Goal: Task Accomplishment & Management: Use online tool/utility

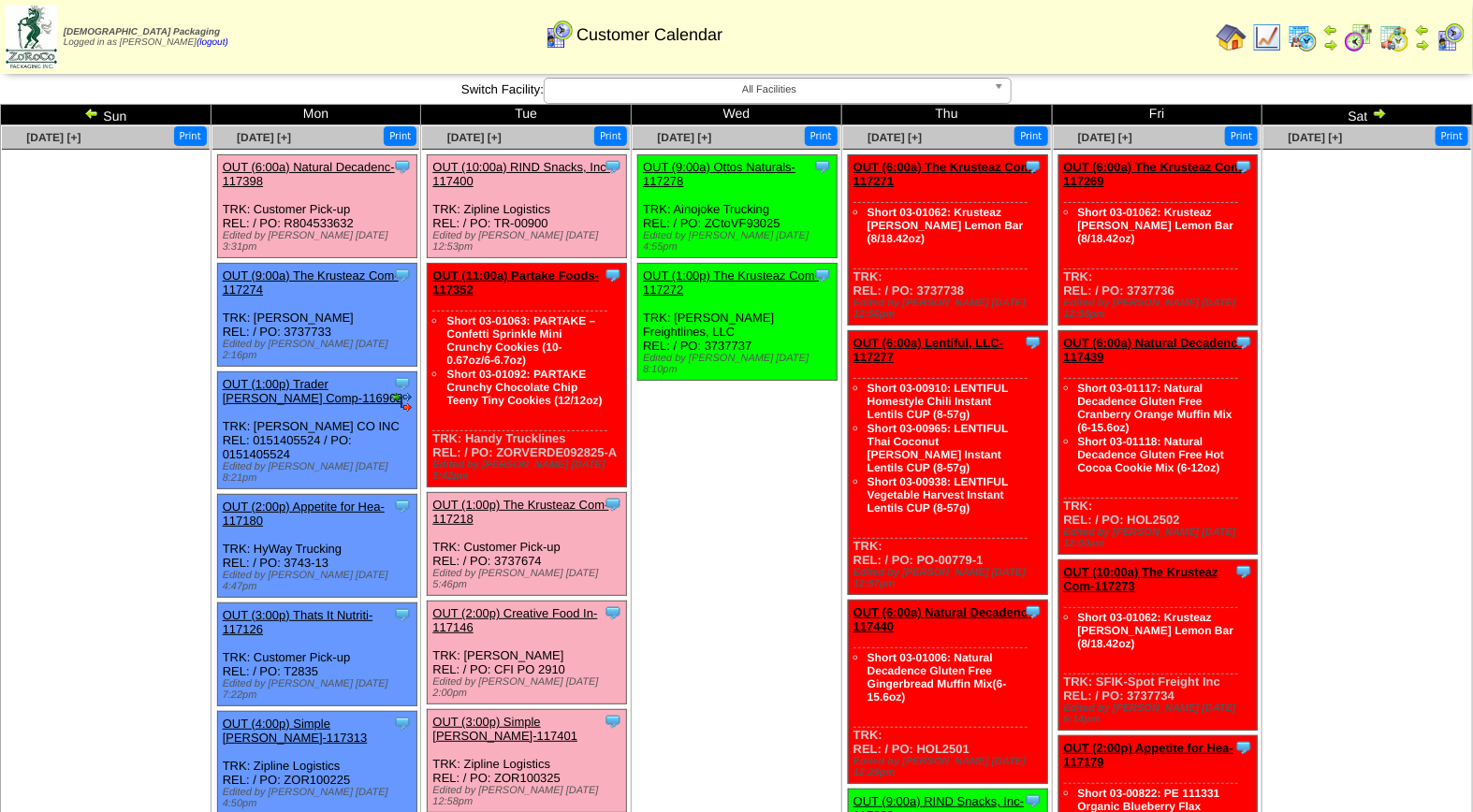
click at [536, 498] on link "OUT (1:00p) The Krusteaz Com-117218" at bounding box center [520, 512] width 176 height 28
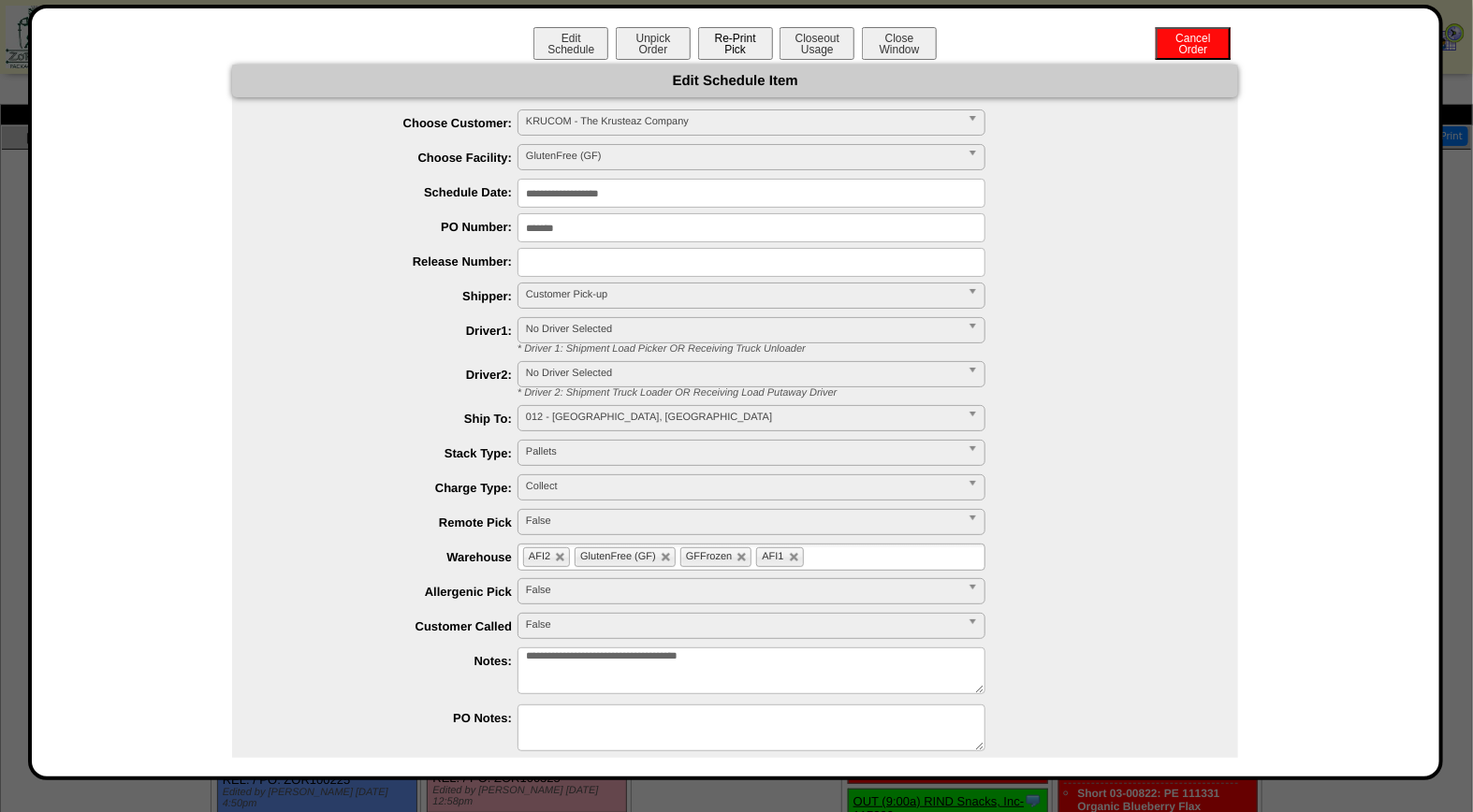
click at [744, 49] on button "Re-Print Pick" at bounding box center [736, 43] width 75 height 33
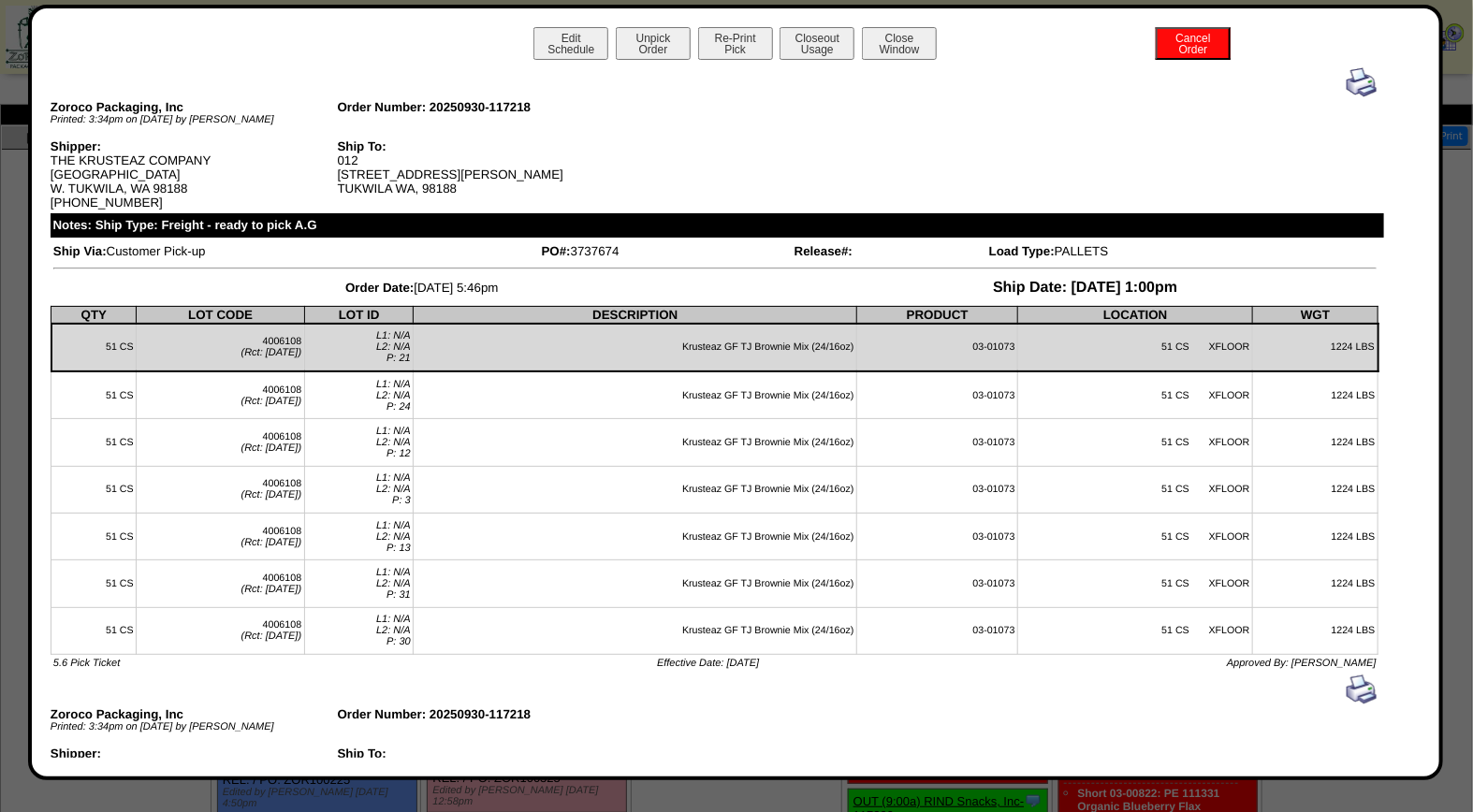
click at [1348, 86] on img at bounding box center [1362, 83] width 30 height 30
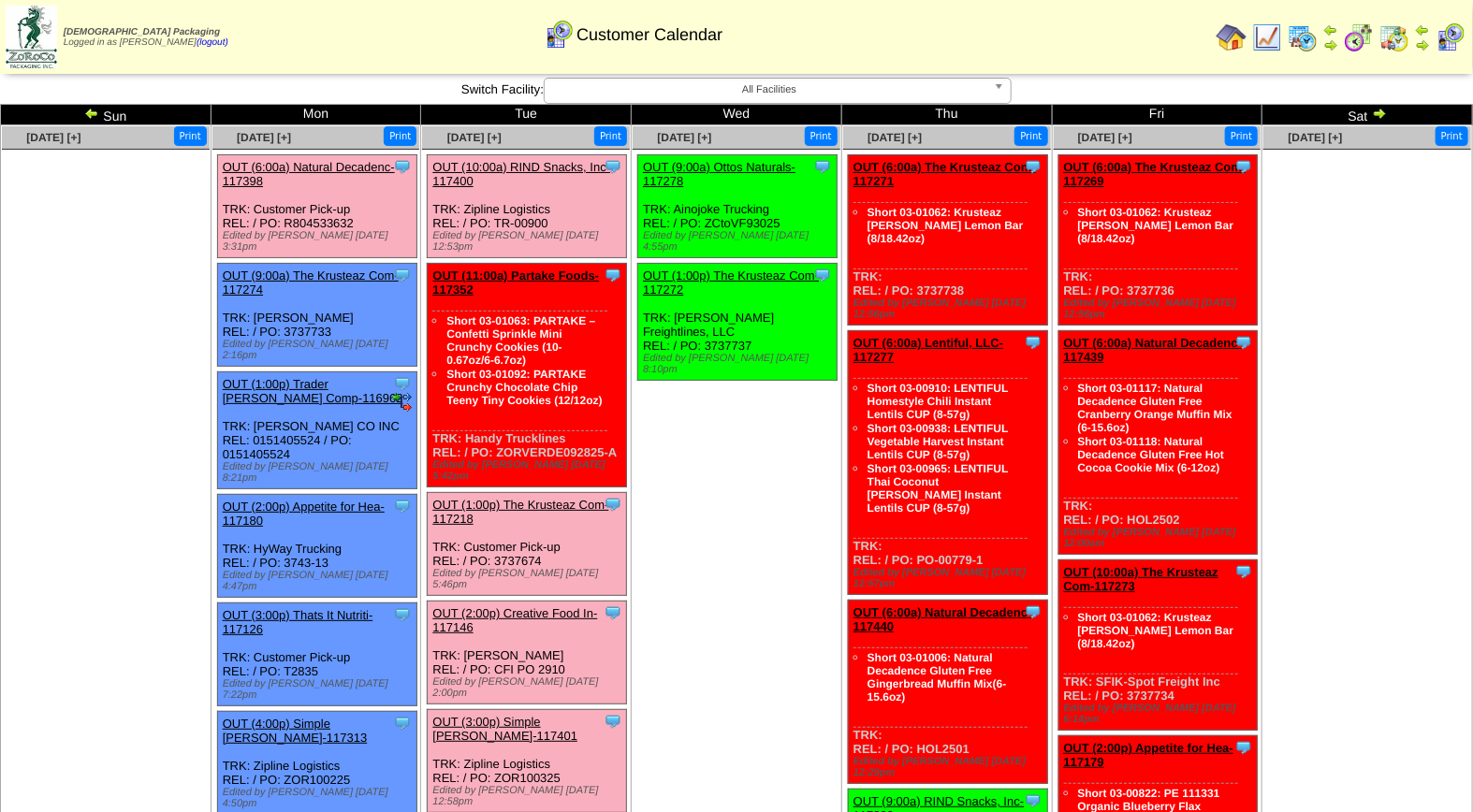
click at [525, 164] on link "OUT (10:00a) RIND Snacks, Inc-117400" at bounding box center [520, 174] width 178 height 28
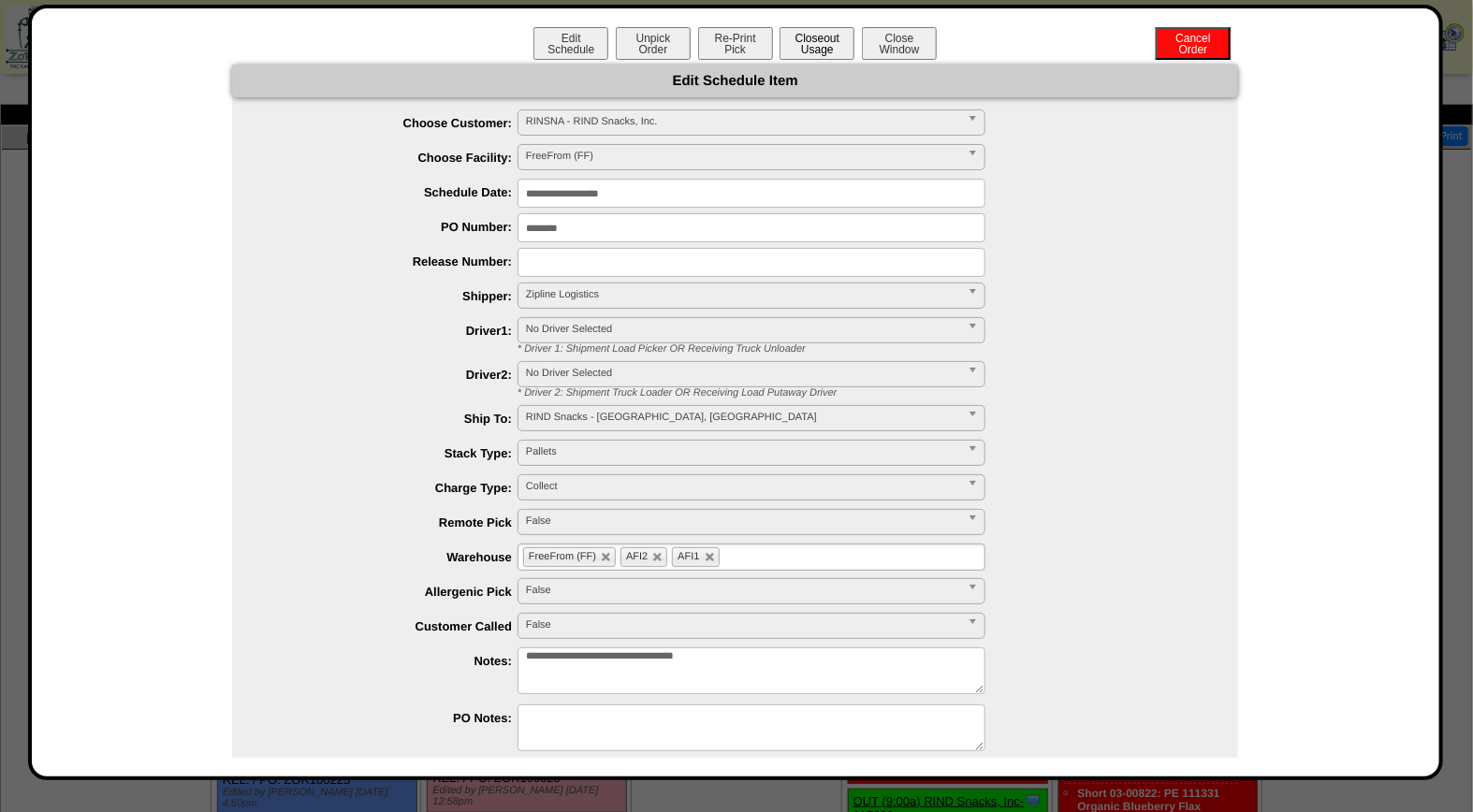
click at [806, 48] on button "Closeout Usage" at bounding box center [817, 43] width 75 height 33
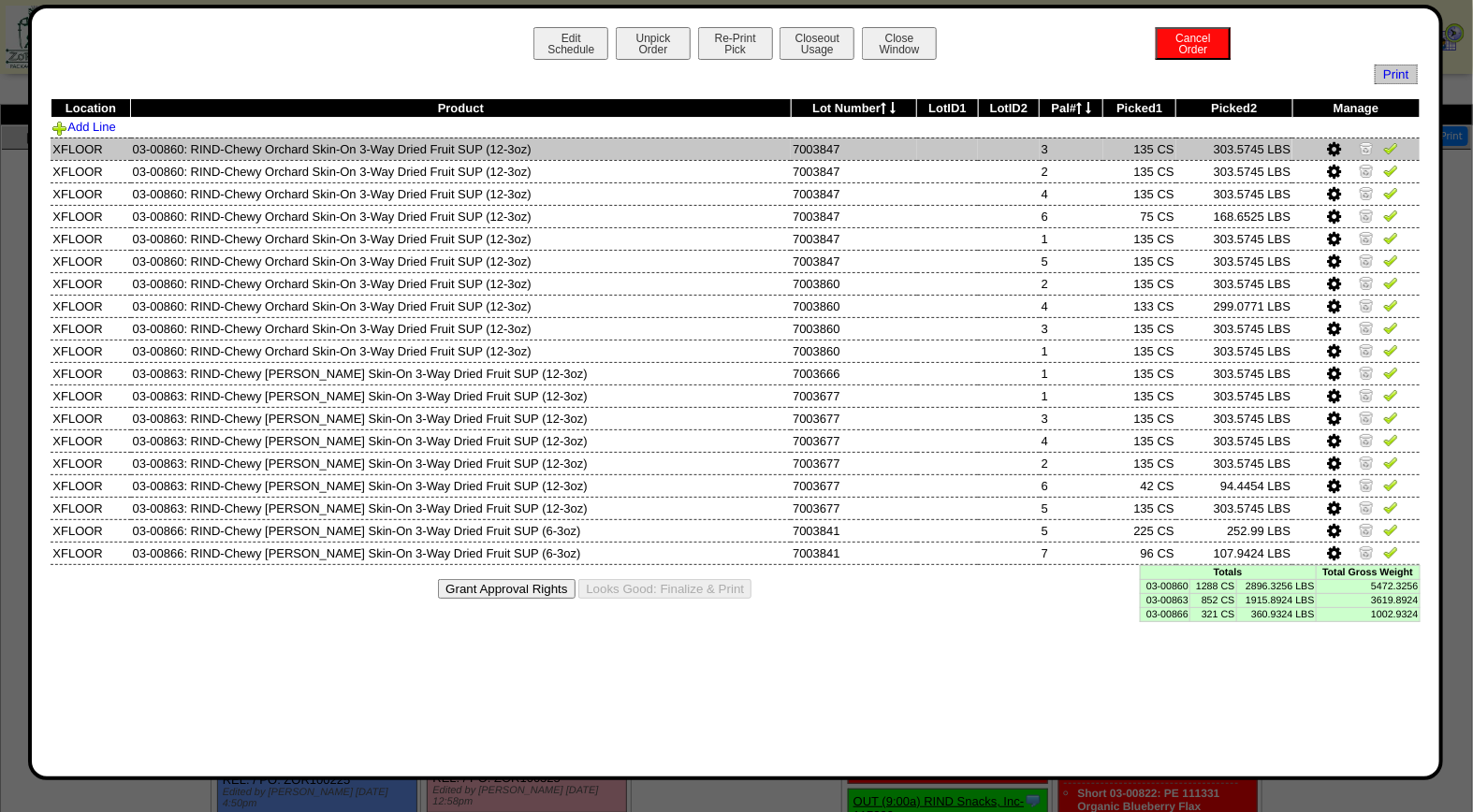
click at [1386, 144] on img at bounding box center [1390, 148] width 15 height 15
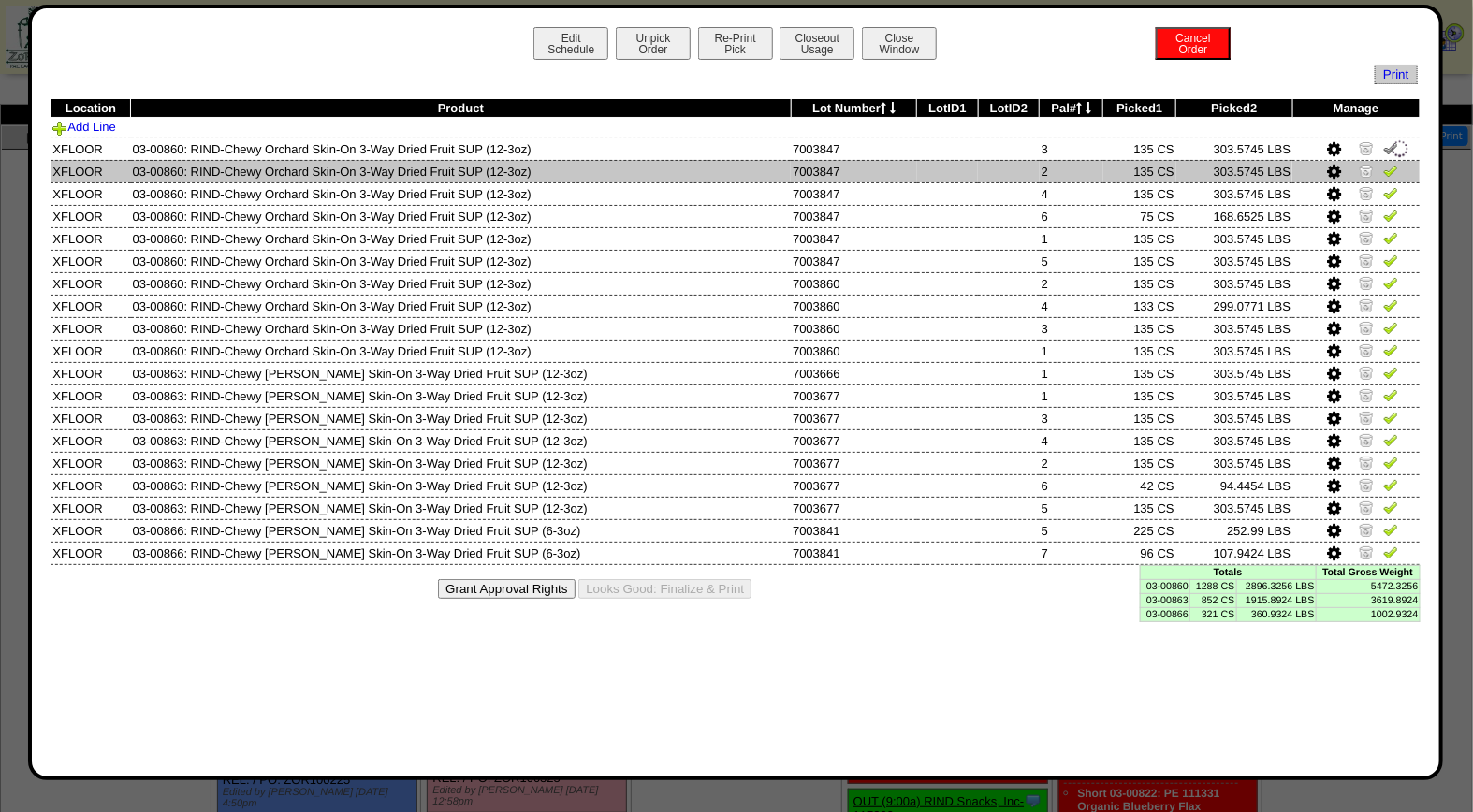
click at [1389, 167] on img at bounding box center [1390, 170] width 15 height 15
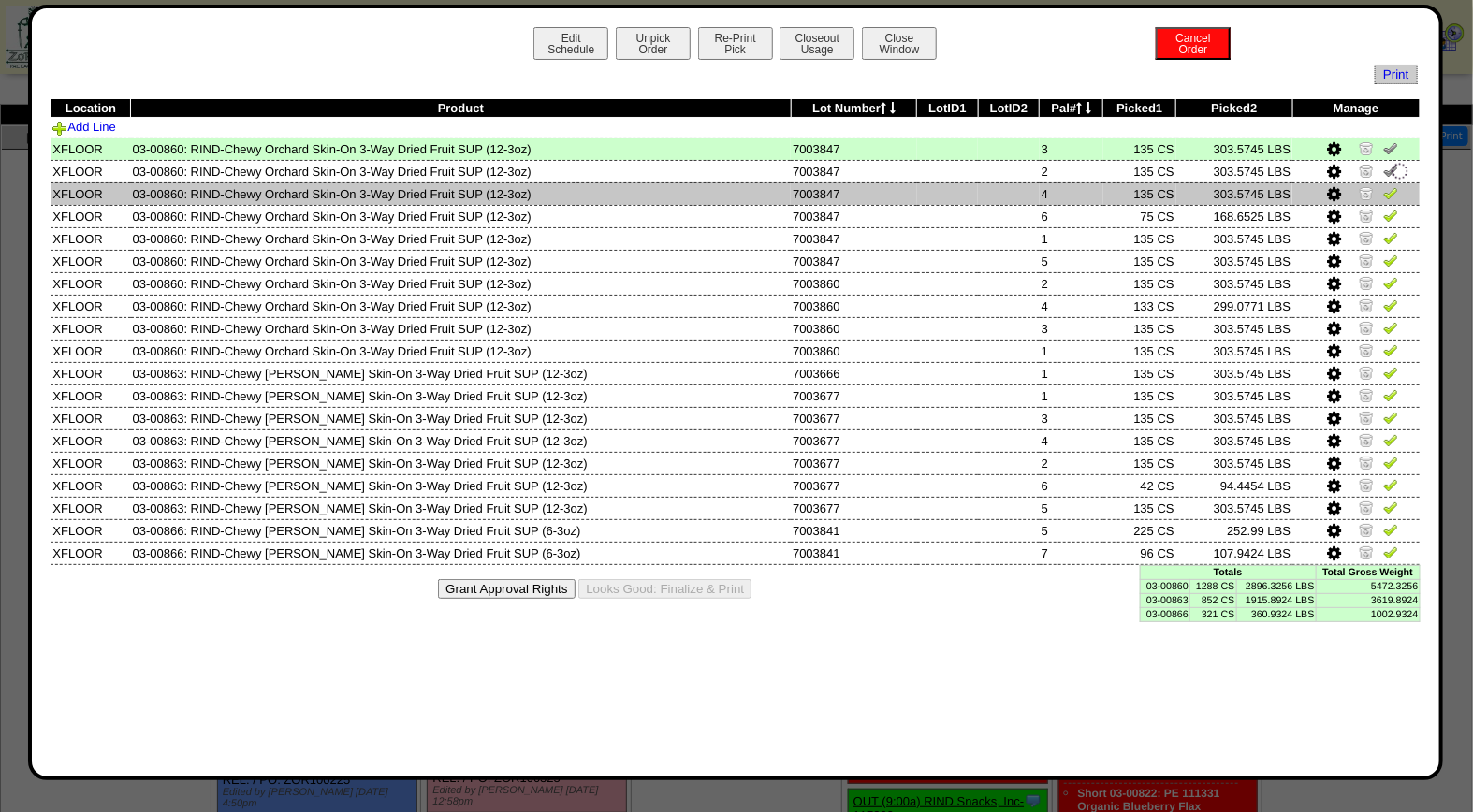
click at [1388, 191] on img at bounding box center [1390, 193] width 15 height 15
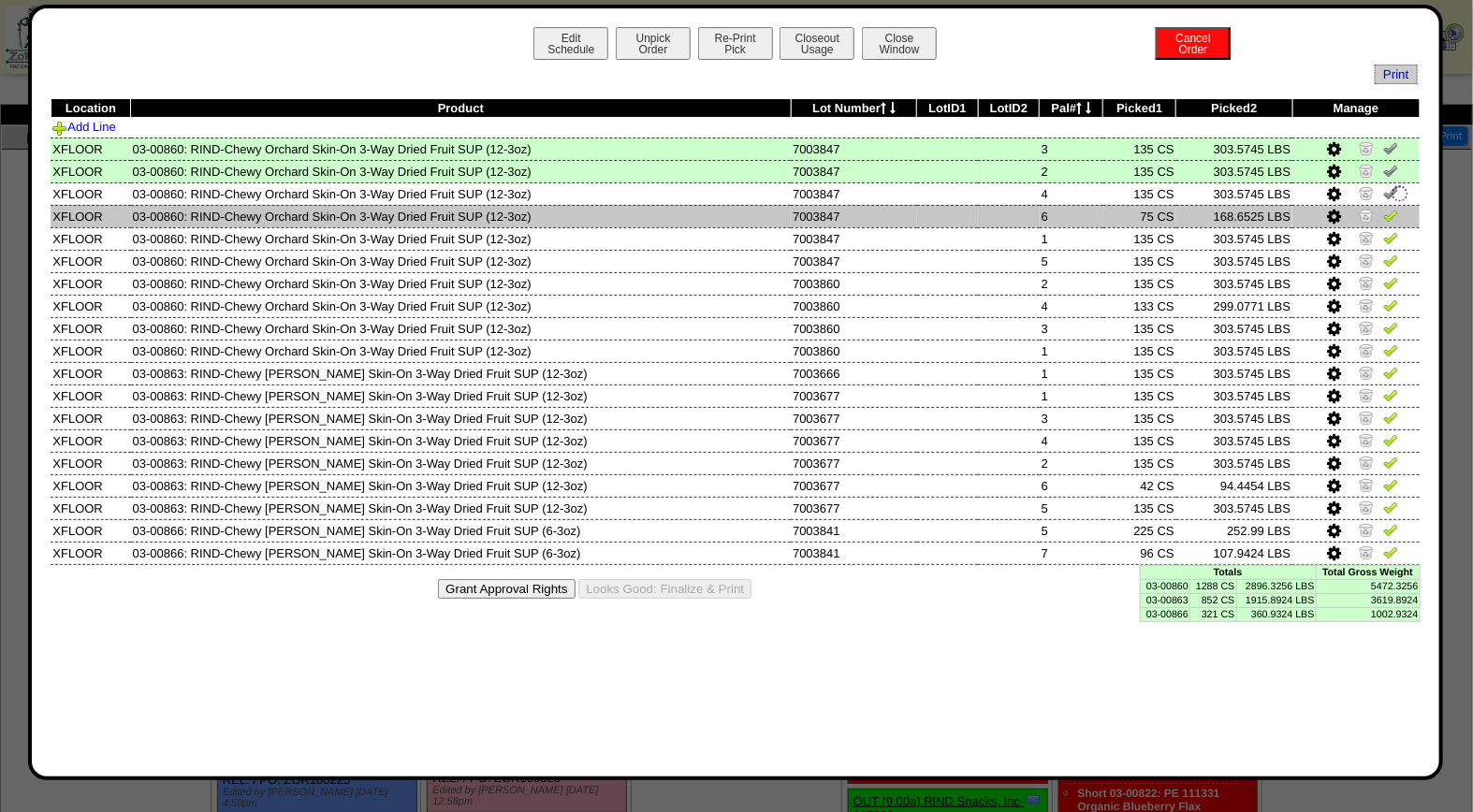
click at [1389, 209] on img at bounding box center [1390, 215] width 15 height 15
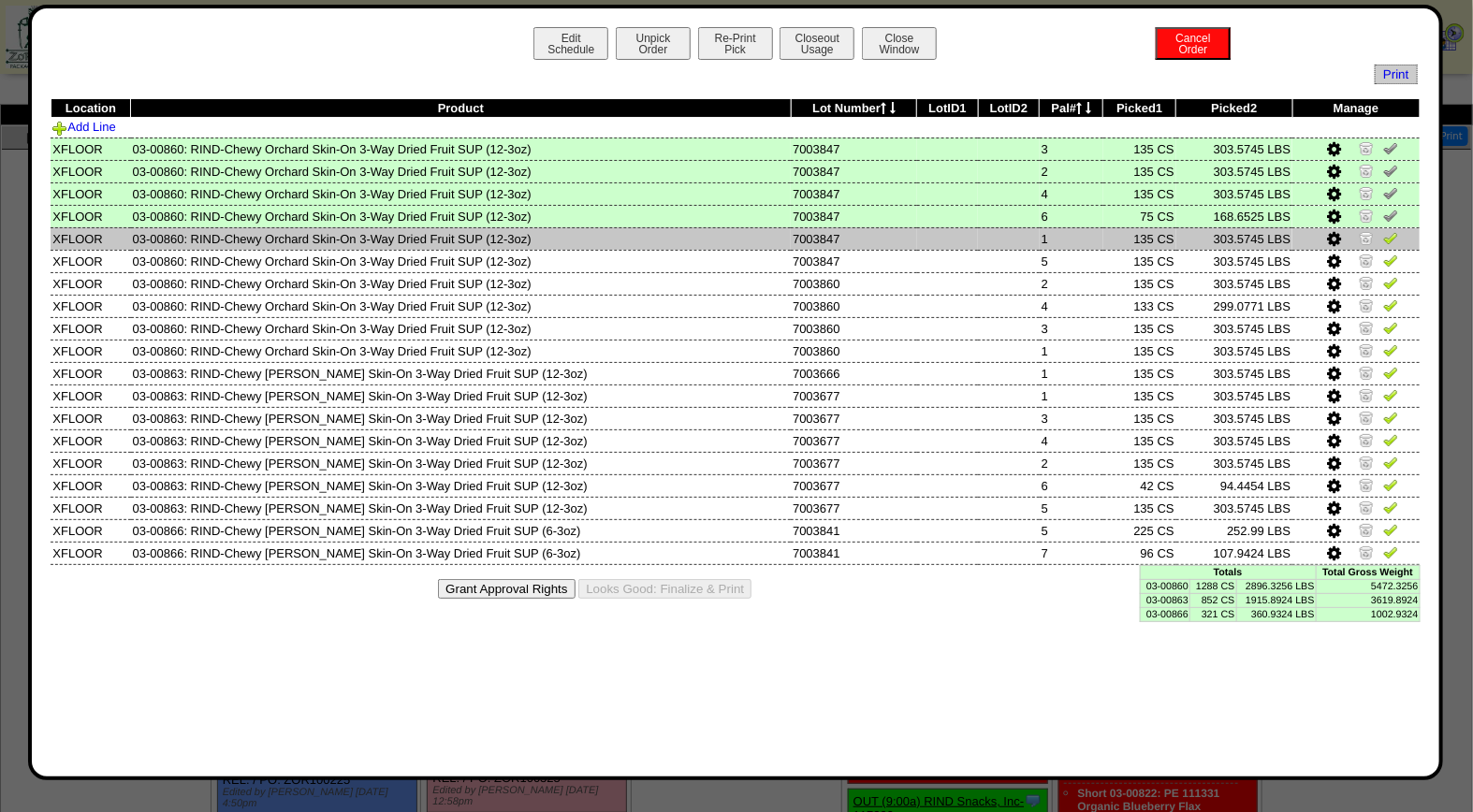
click at [1388, 235] on img at bounding box center [1390, 238] width 15 height 15
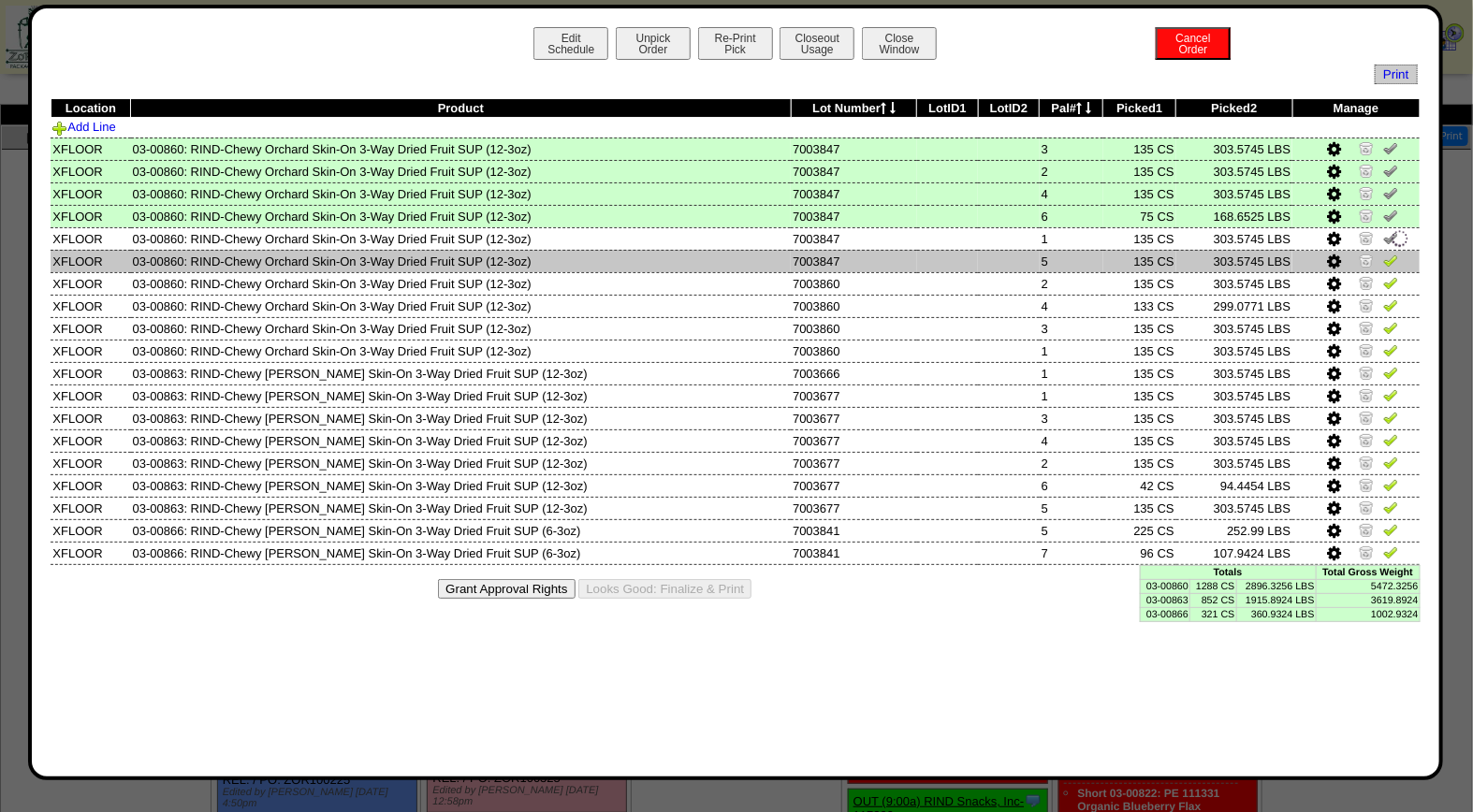
click at [1391, 258] on img at bounding box center [1390, 260] width 15 height 15
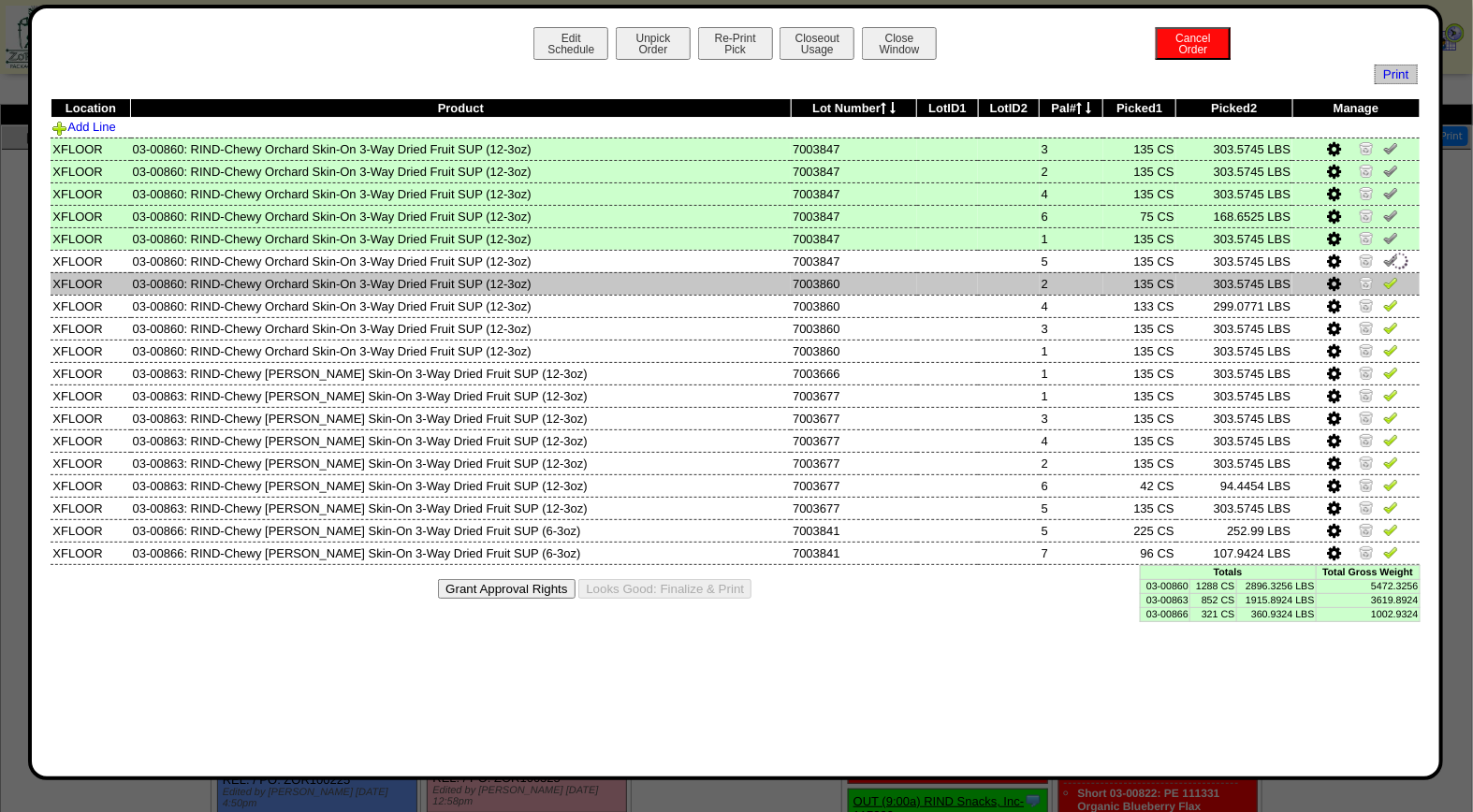
click at [1388, 275] on img at bounding box center [1390, 282] width 15 height 15
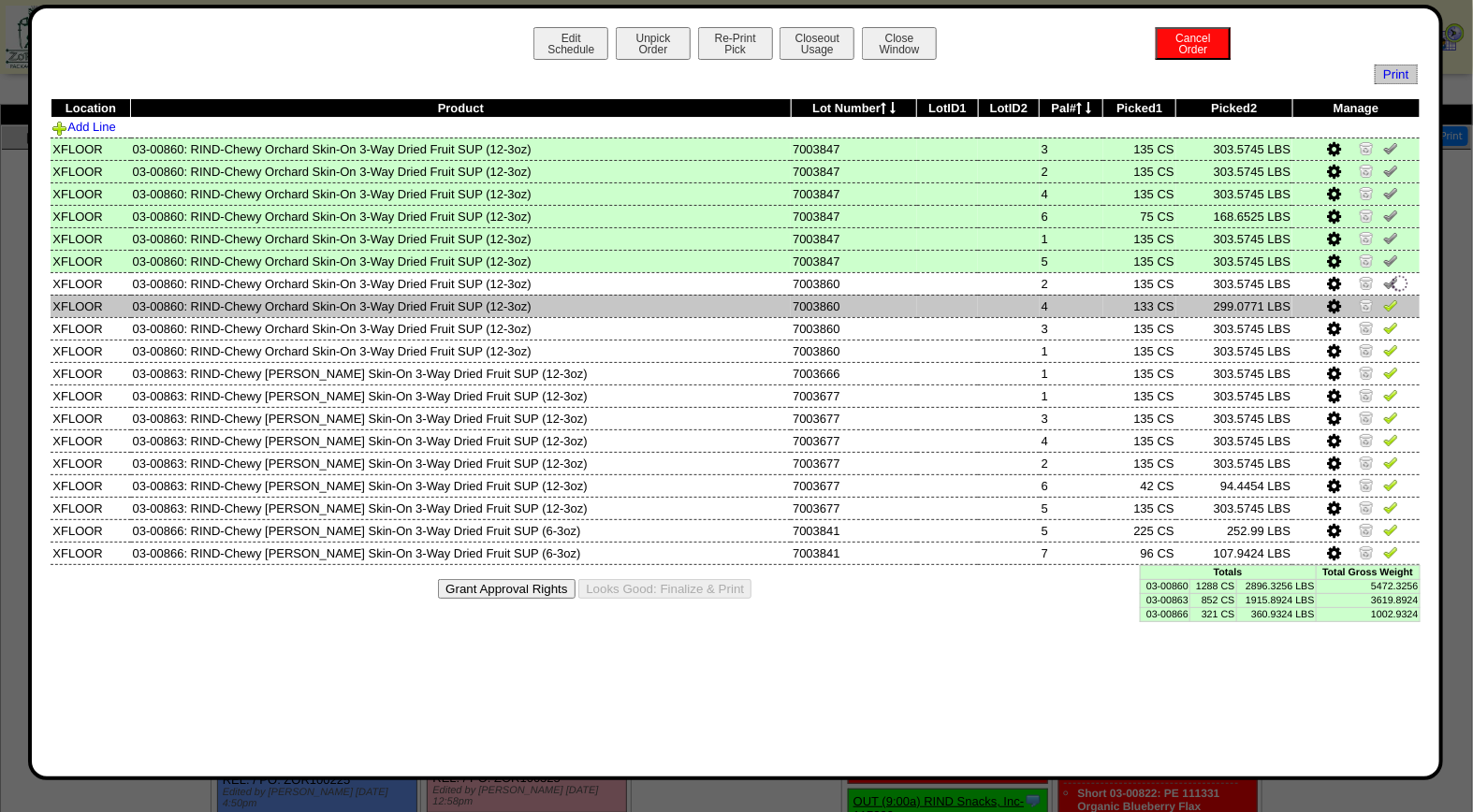
click at [1388, 300] on img at bounding box center [1390, 305] width 15 height 15
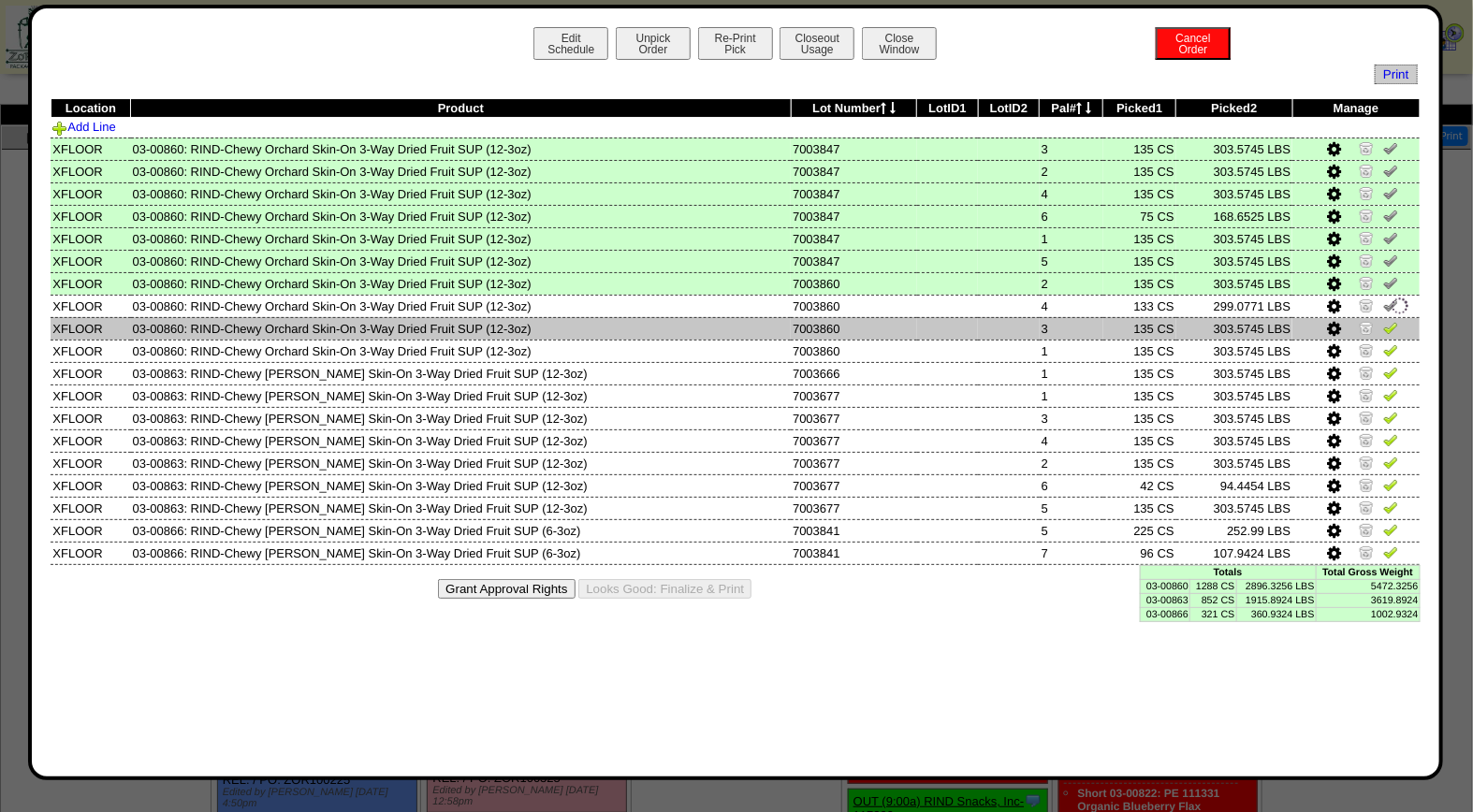
click at [1388, 317] on td at bounding box center [1355, 328] width 127 height 23
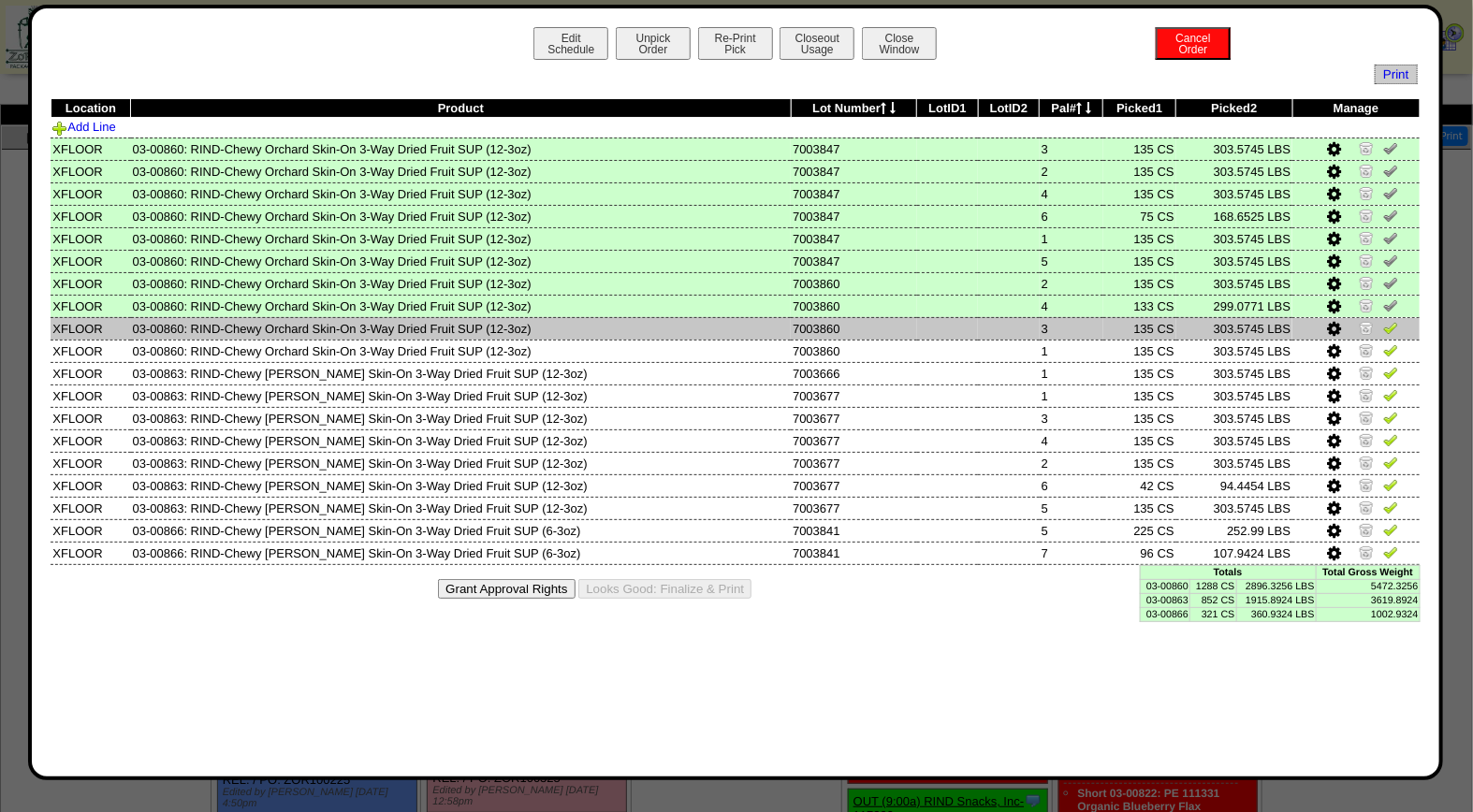
click at [1388, 322] on img at bounding box center [1390, 327] width 15 height 15
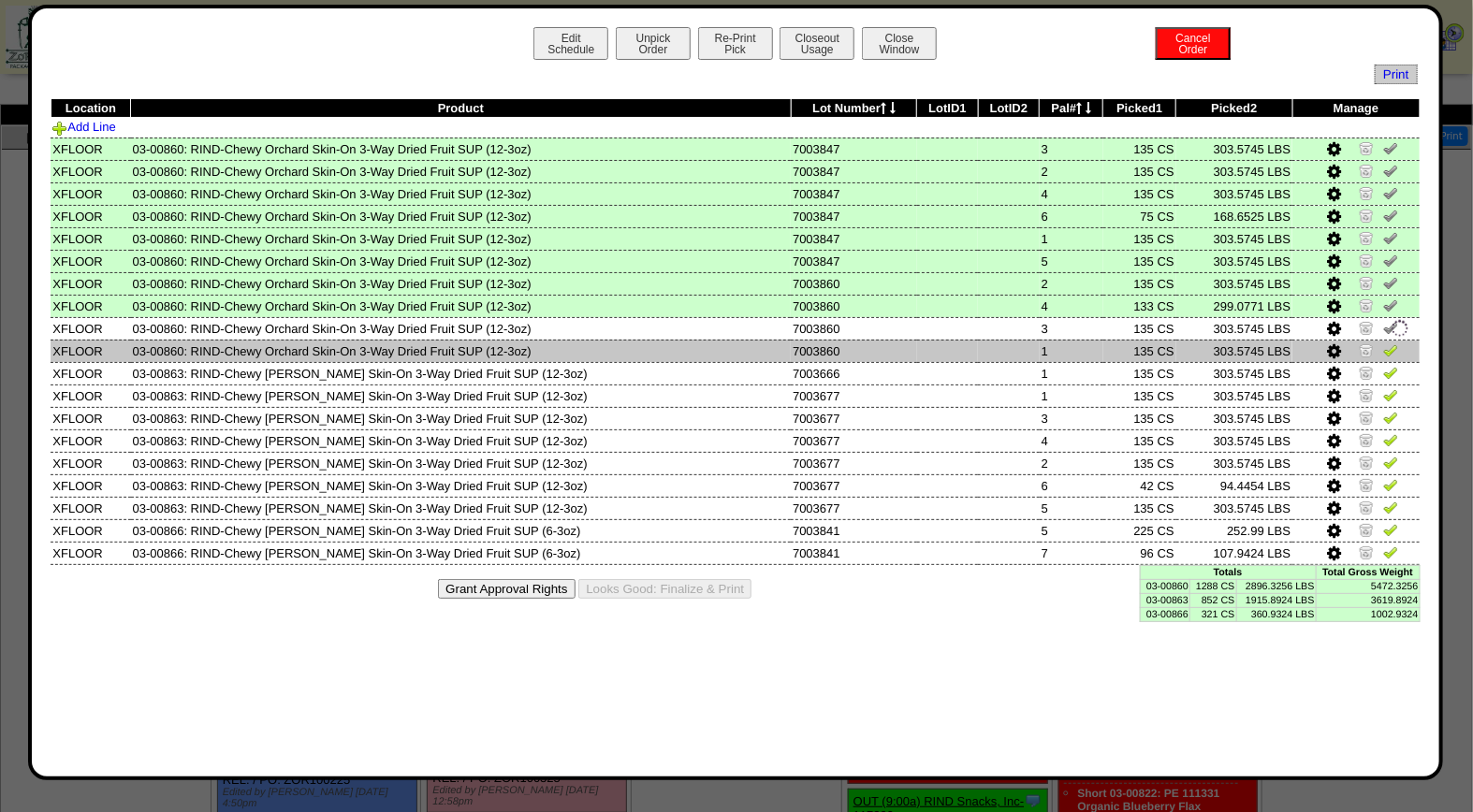
click at [1386, 349] on img at bounding box center [1390, 350] width 15 height 15
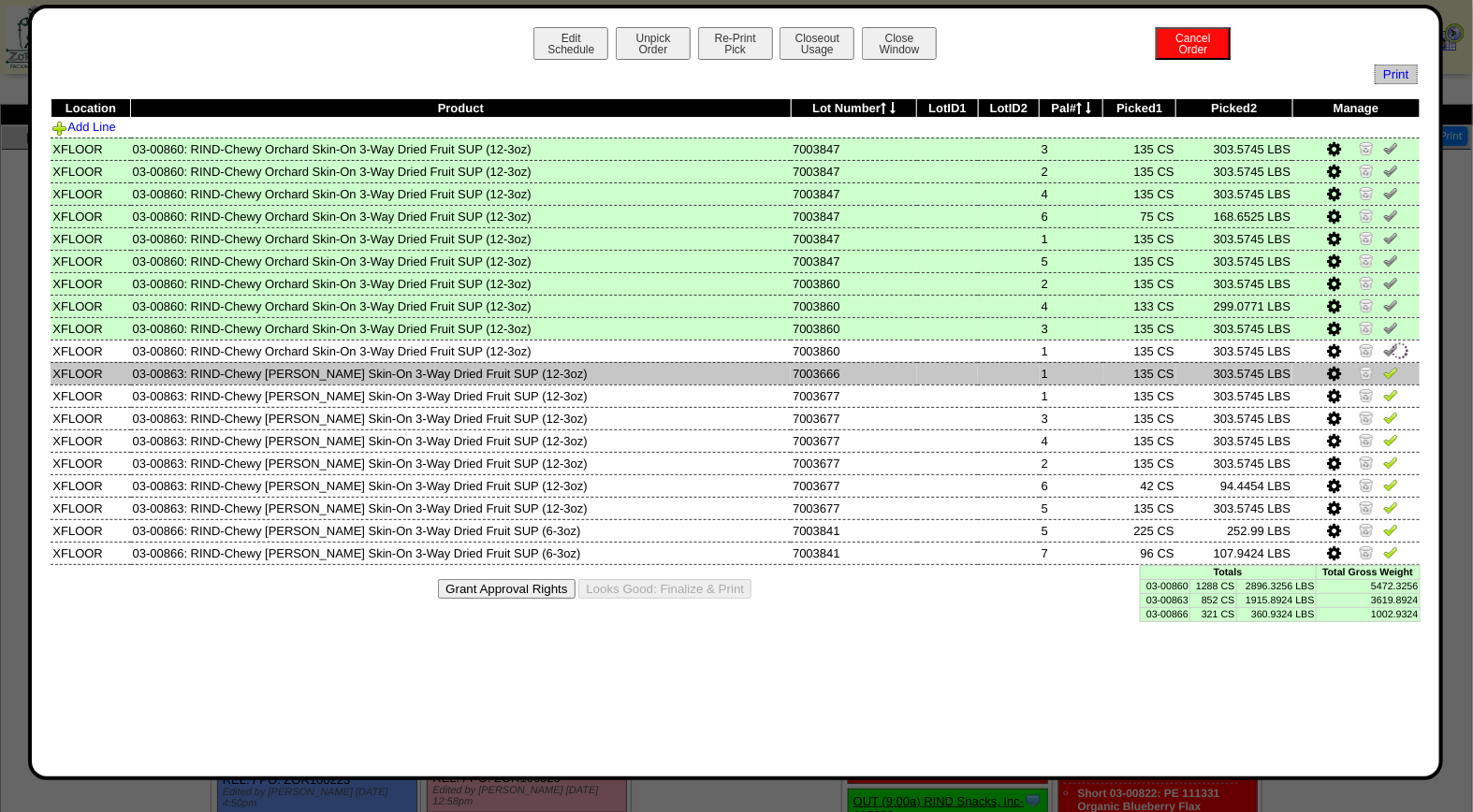
click at [1385, 367] on img at bounding box center [1390, 373] width 15 height 15
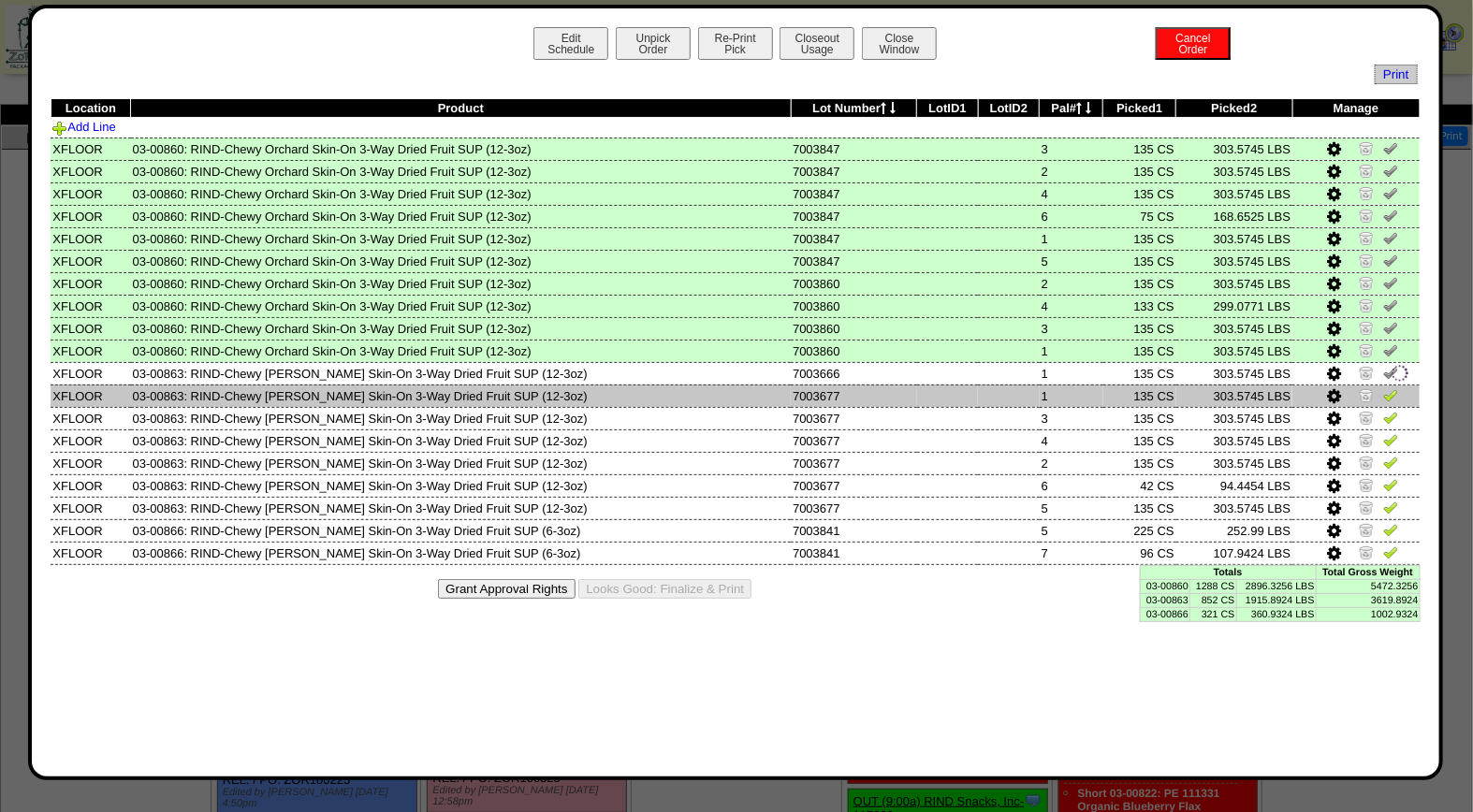
click at [1391, 390] on img at bounding box center [1390, 395] width 15 height 15
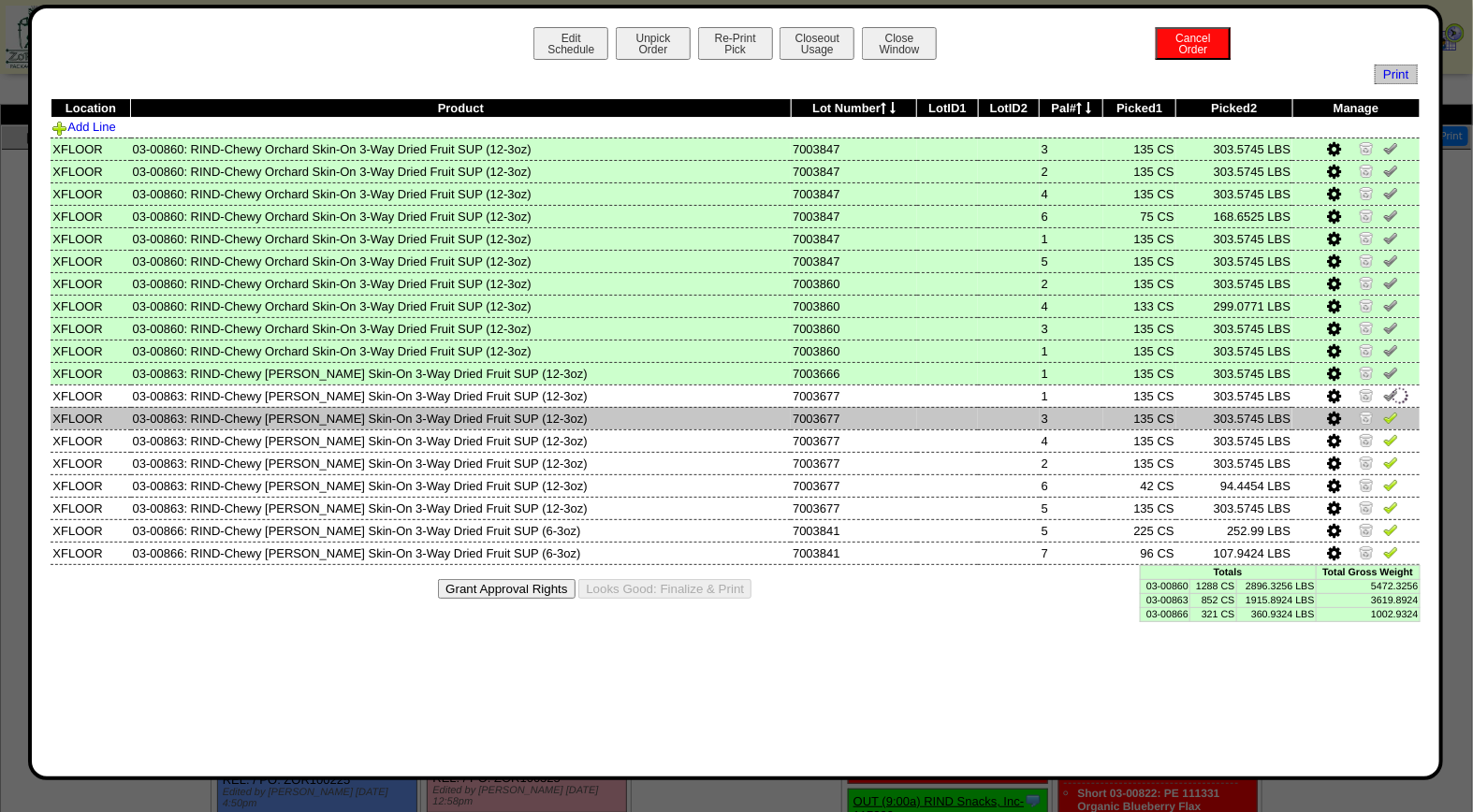
click at [1391, 409] on img at bounding box center [1390, 417] width 15 height 15
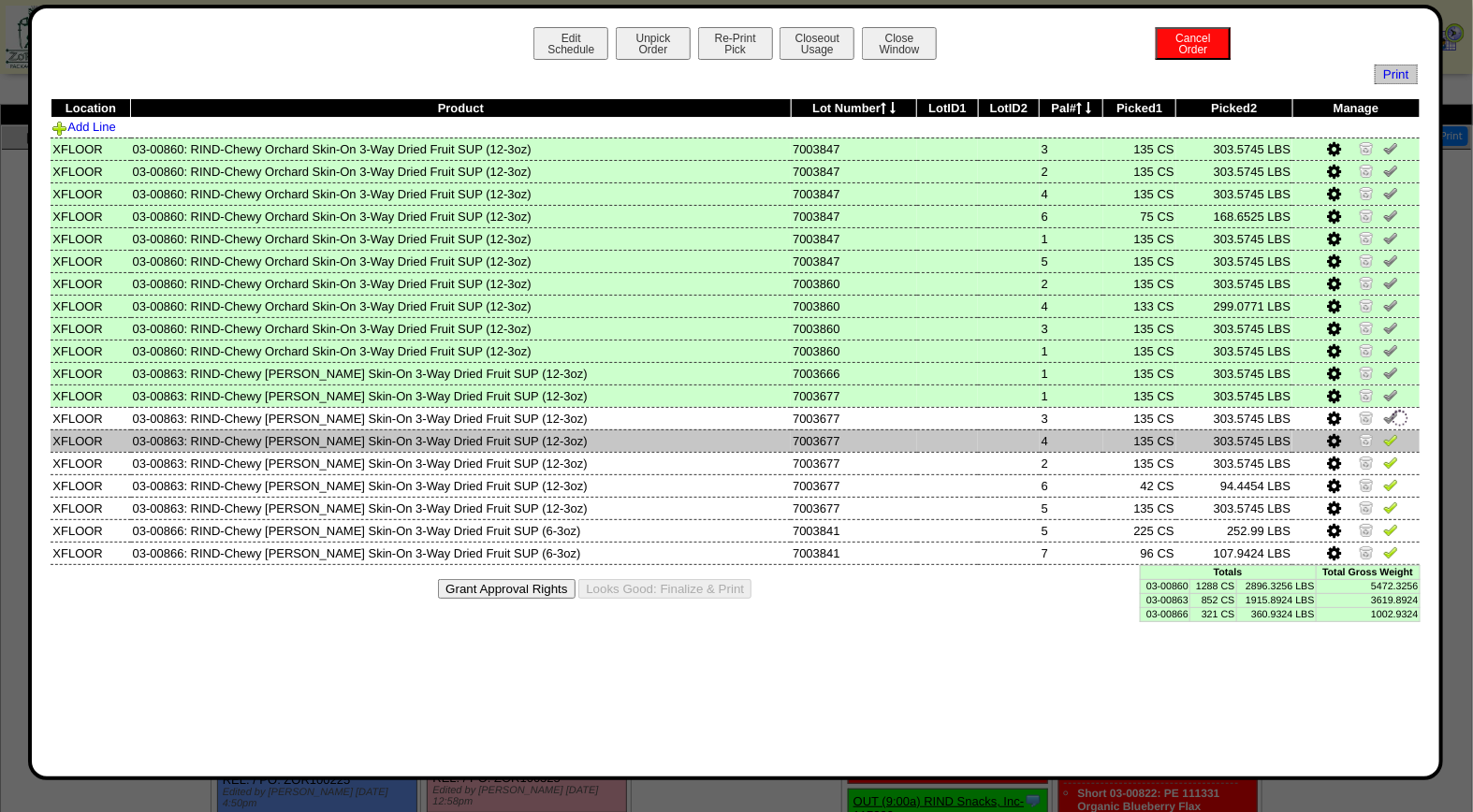
click at [1389, 437] on img at bounding box center [1390, 439] width 15 height 15
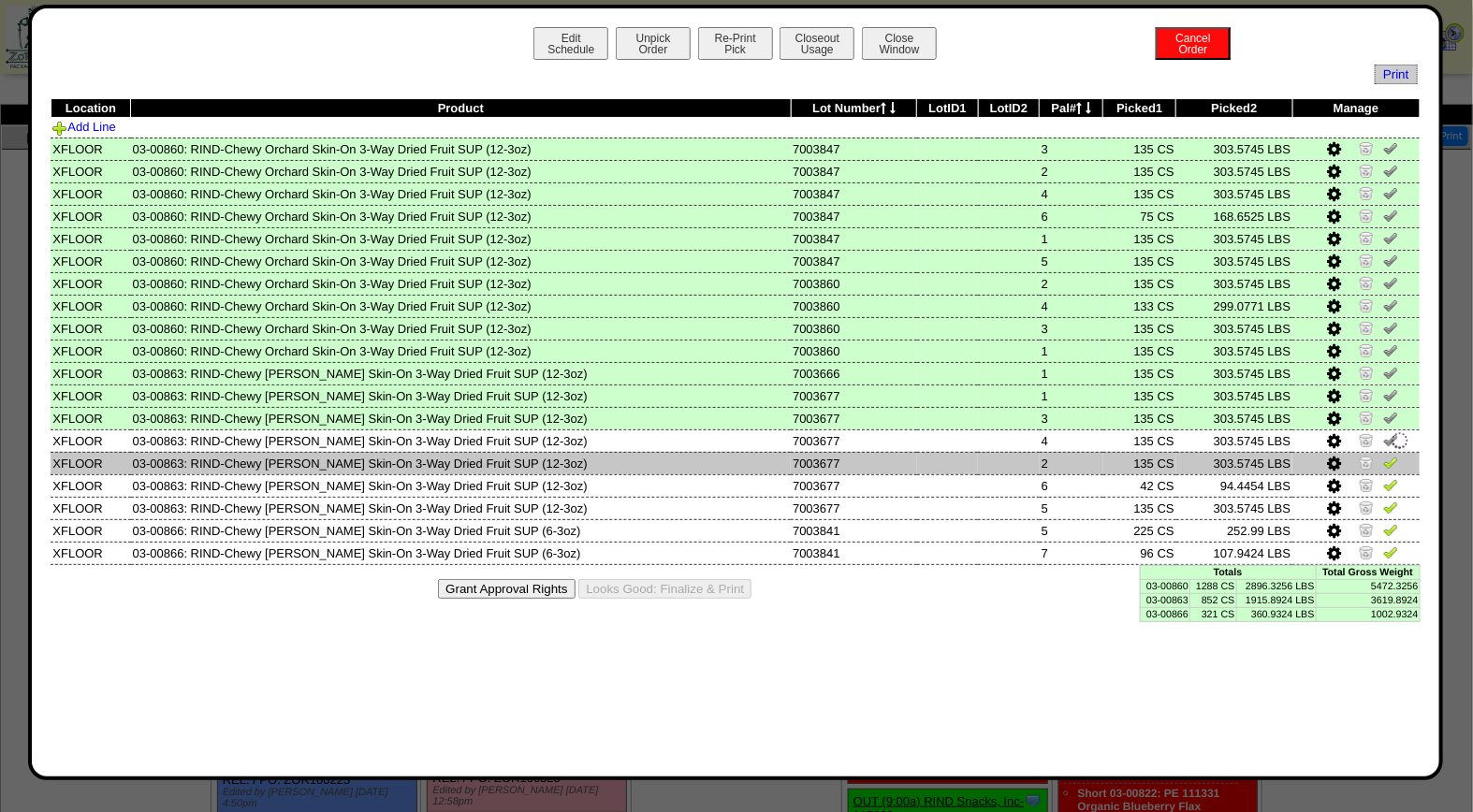
click at [1388, 456] on img at bounding box center [1390, 462] width 15 height 15
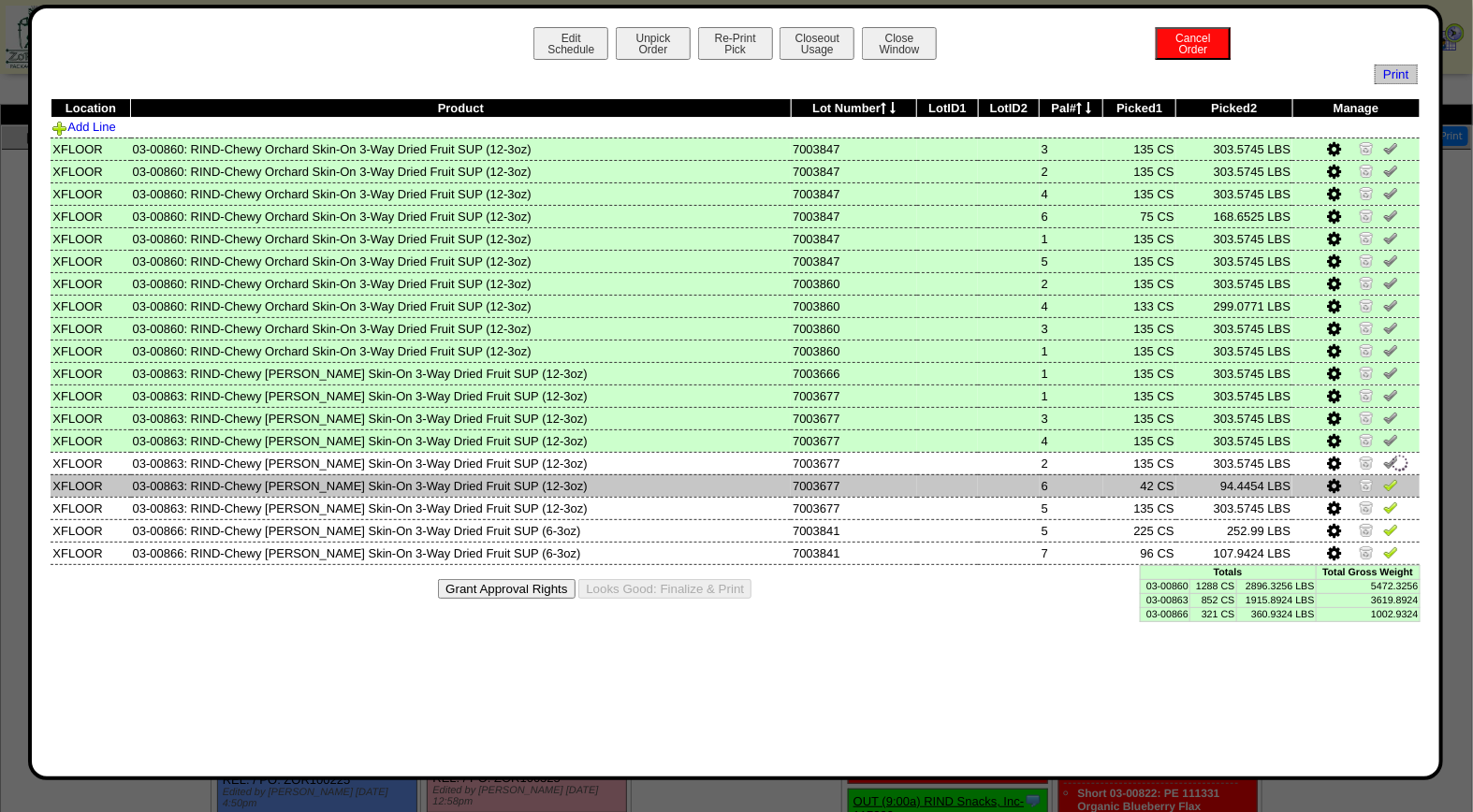
click at [1388, 478] on img at bounding box center [1390, 485] width 15 height 15
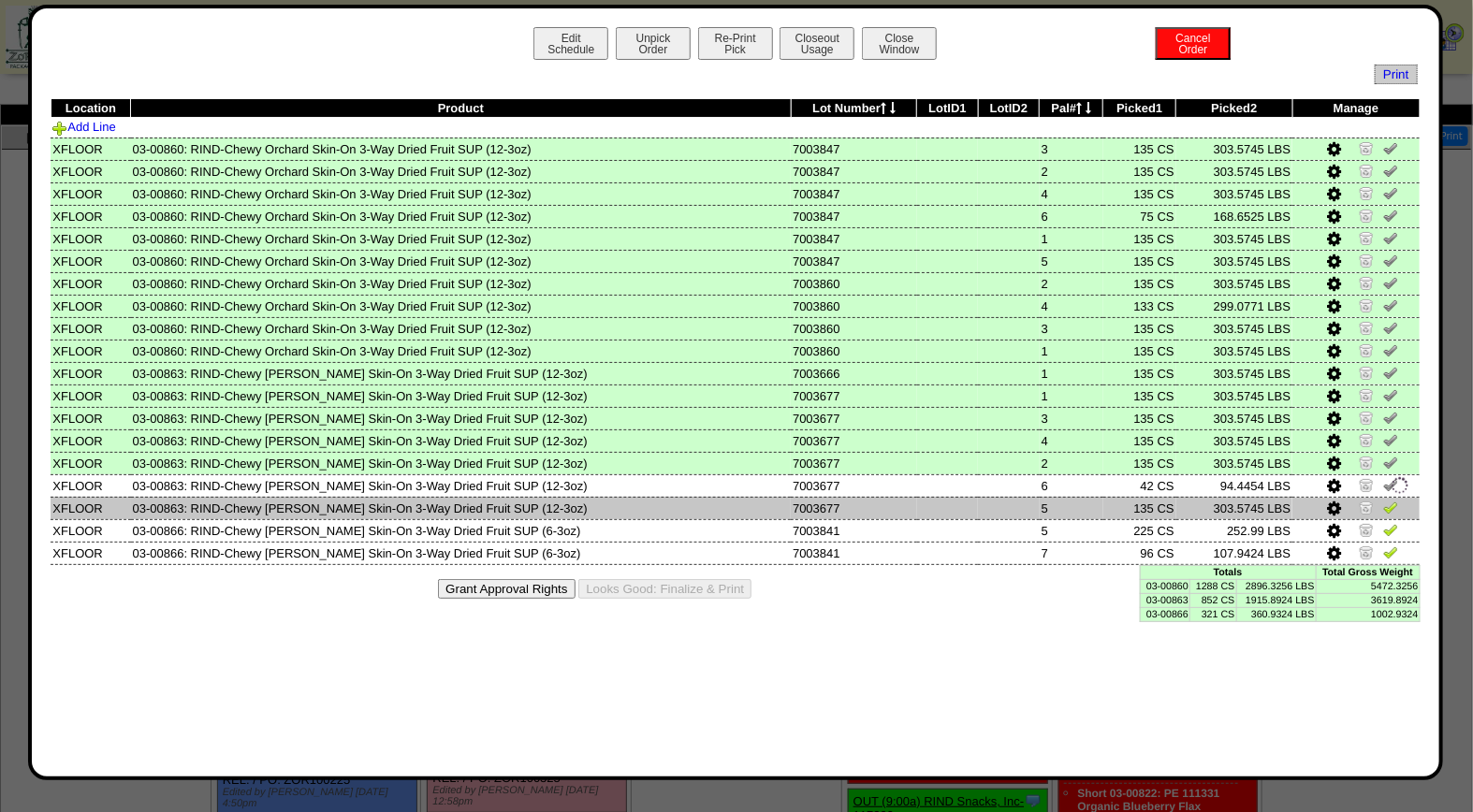
click at [1390, 507] on img at bounding box center [1390, 507] width 15 height 15
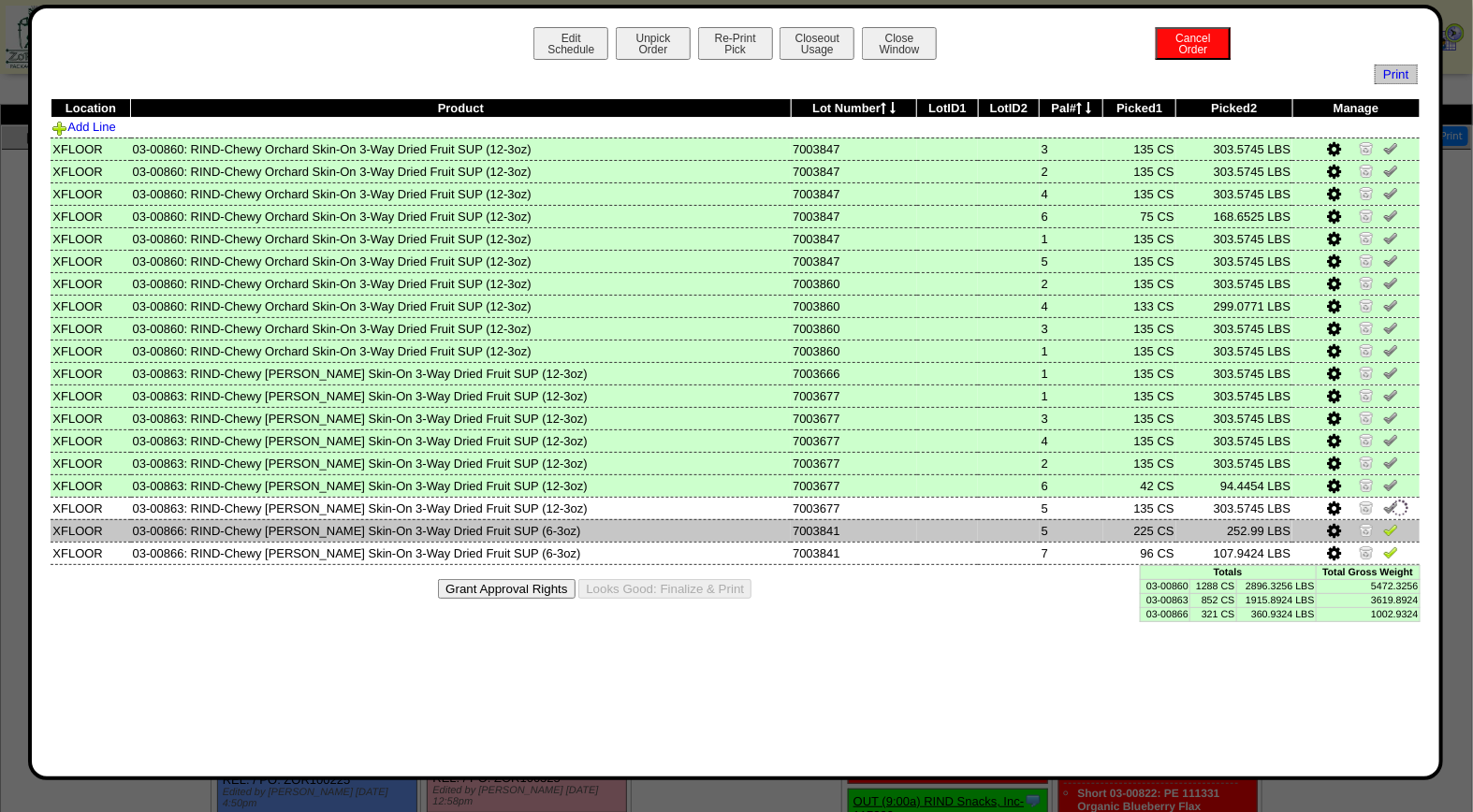
click at [1391, 522] on img at bounding box center [1390, 530] width 15 height 15
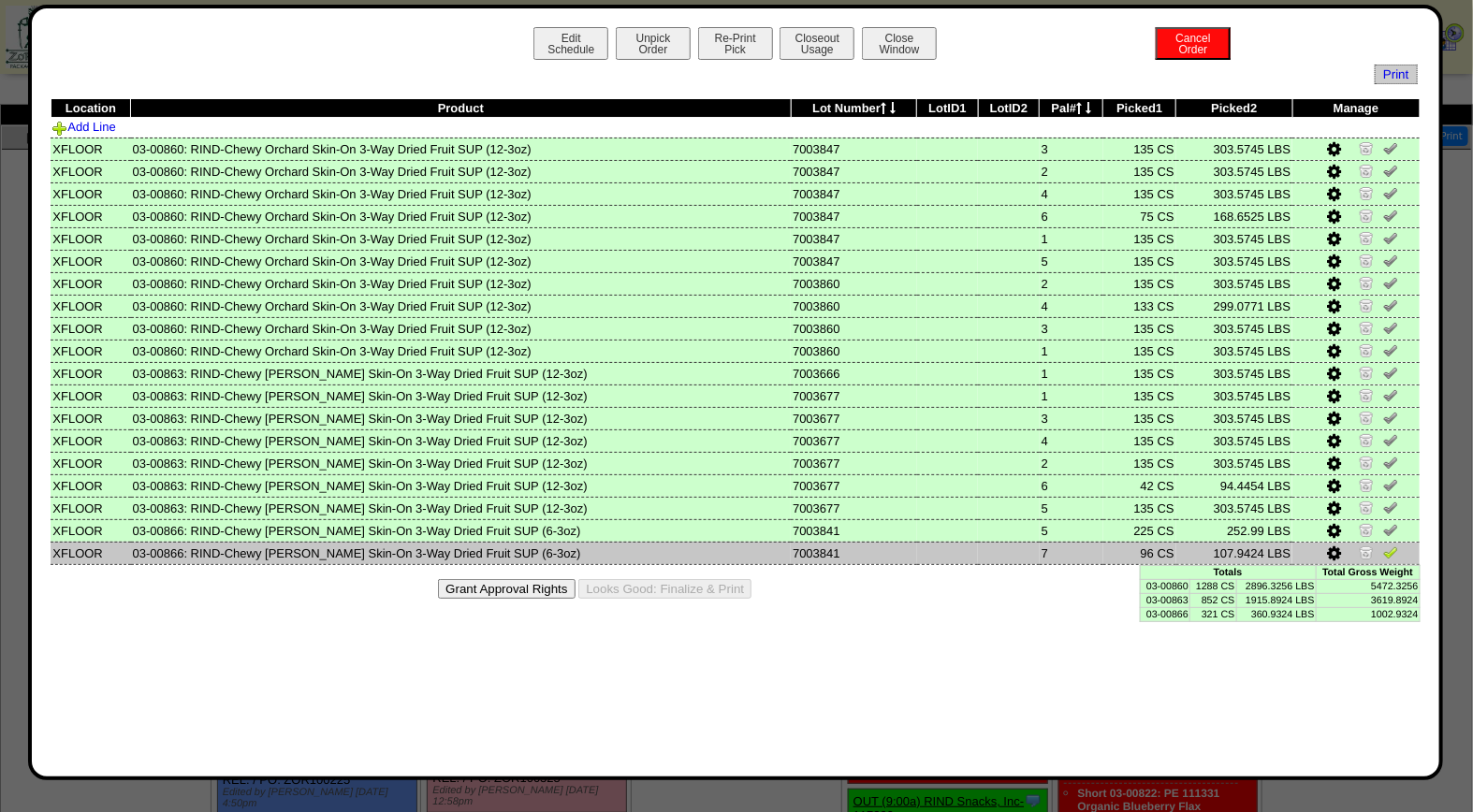
click at [1391, 547] on img at bounding box center [1390, 552] width 15 height 15
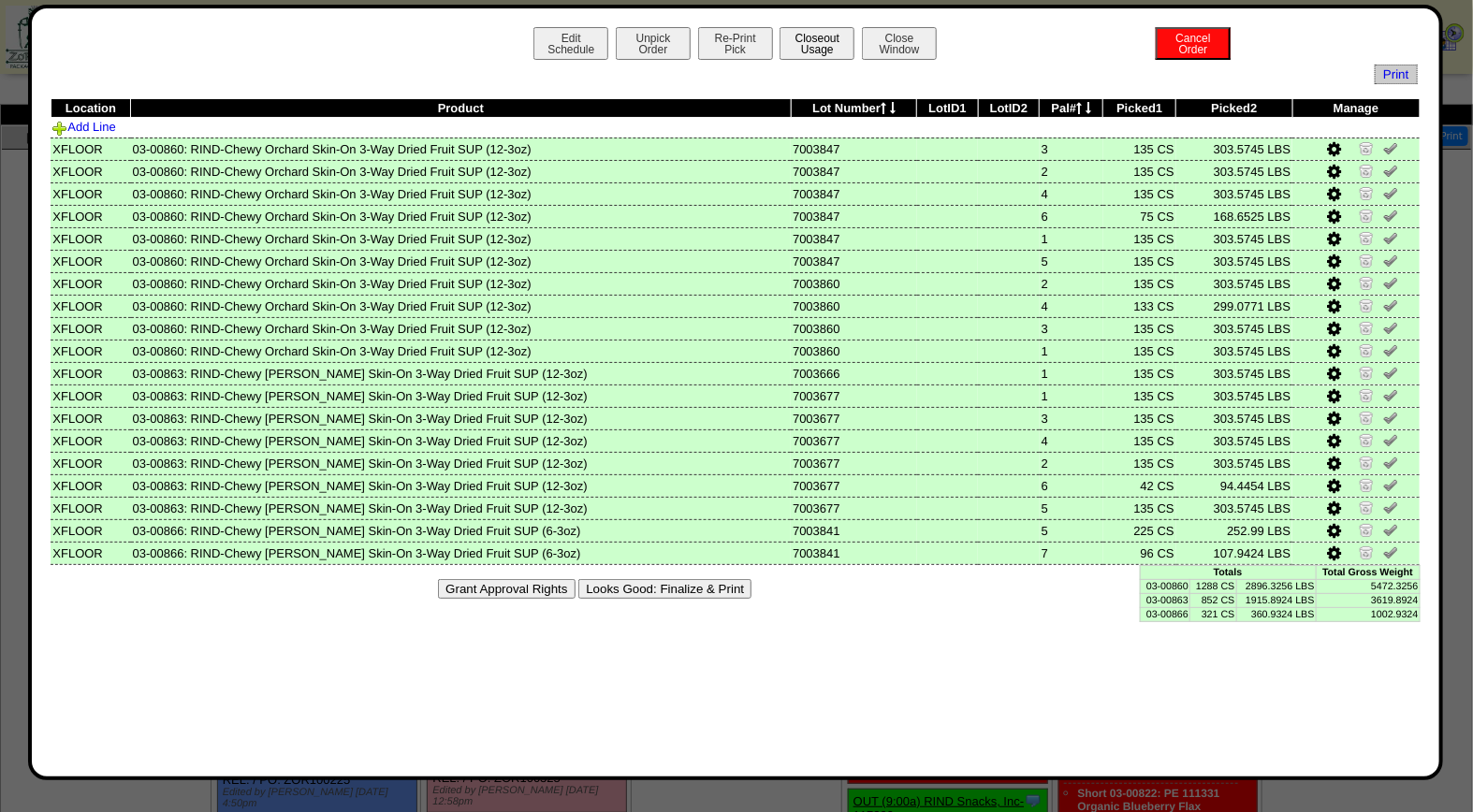
click at [809, 32] on button "Closeout Usage" at bounding box center [817, 43] width 75 height 33
click at [820, 35] on button "Closeout Usage" at bounding box center [817, 43] width 75 height 33
click at [679, 585] on button "Looks Good: Finalize & Print" at bounding box center [664, 588] width 173 height 20
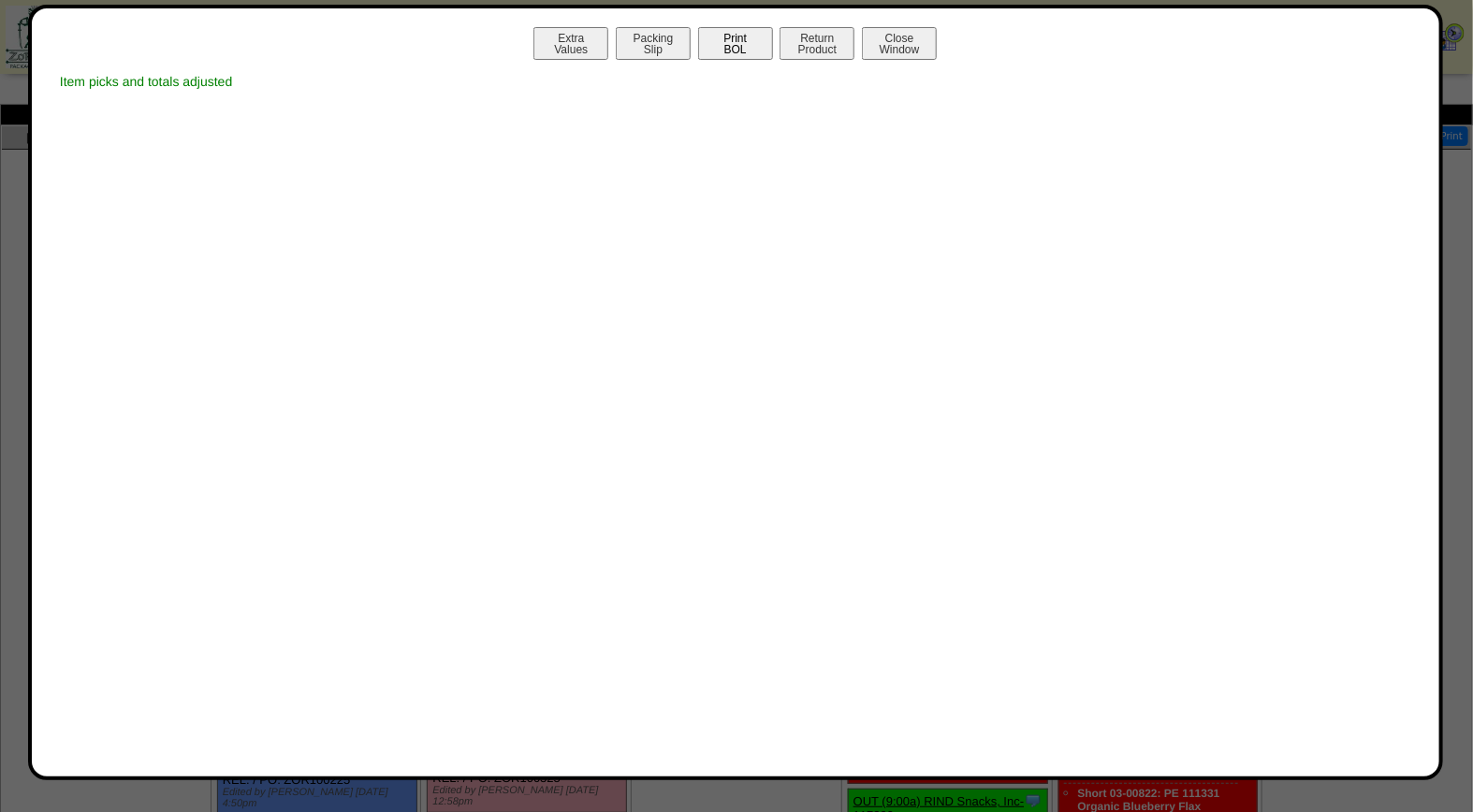
click at [744, 43] on button "Print BOL" at bounding box center [736, 43] width 75 height 33
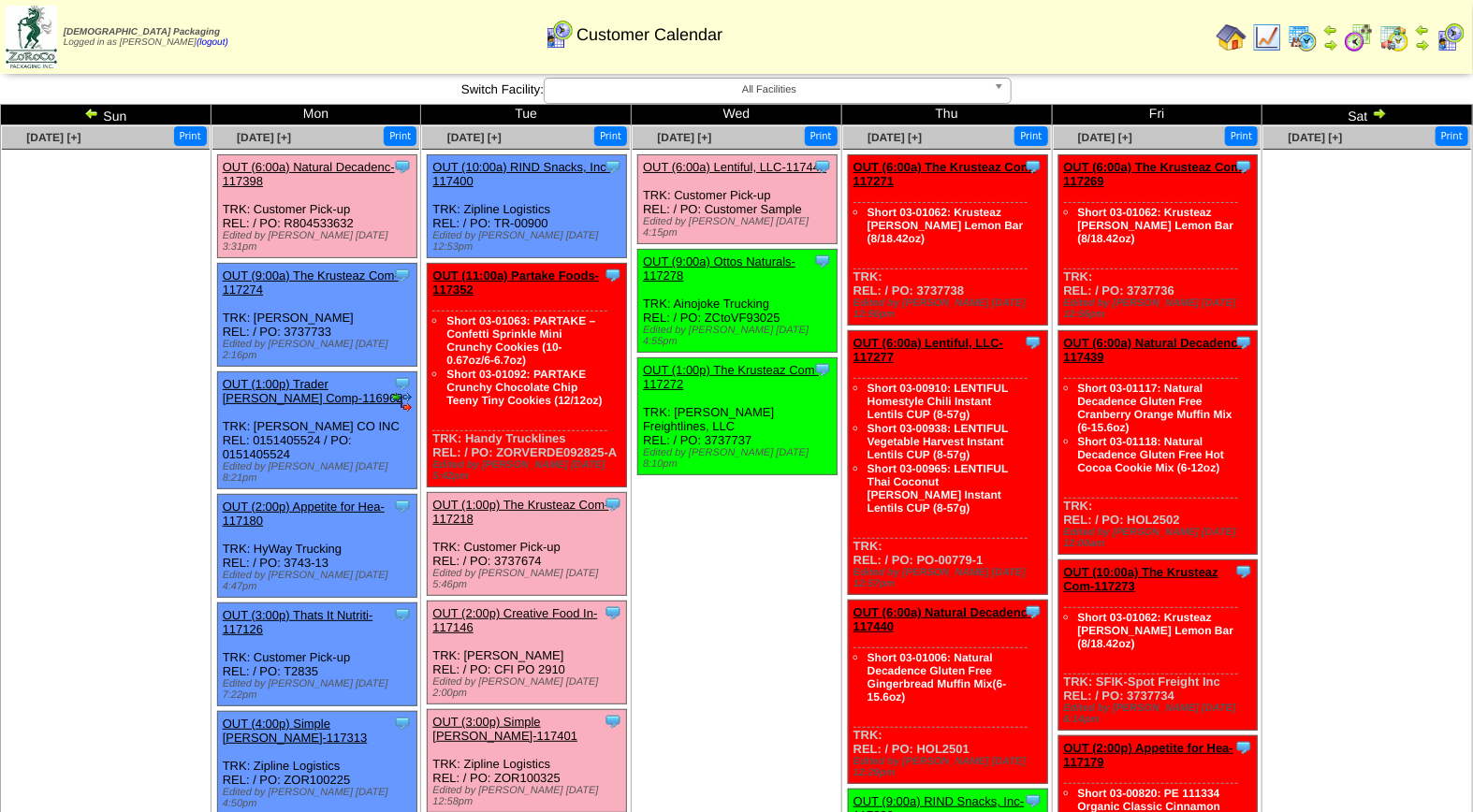
click at [727, 162] on link "OUT (6:00a) Lentiful, LLC-117443" at bounding box center [734, 167] width 184 height 14
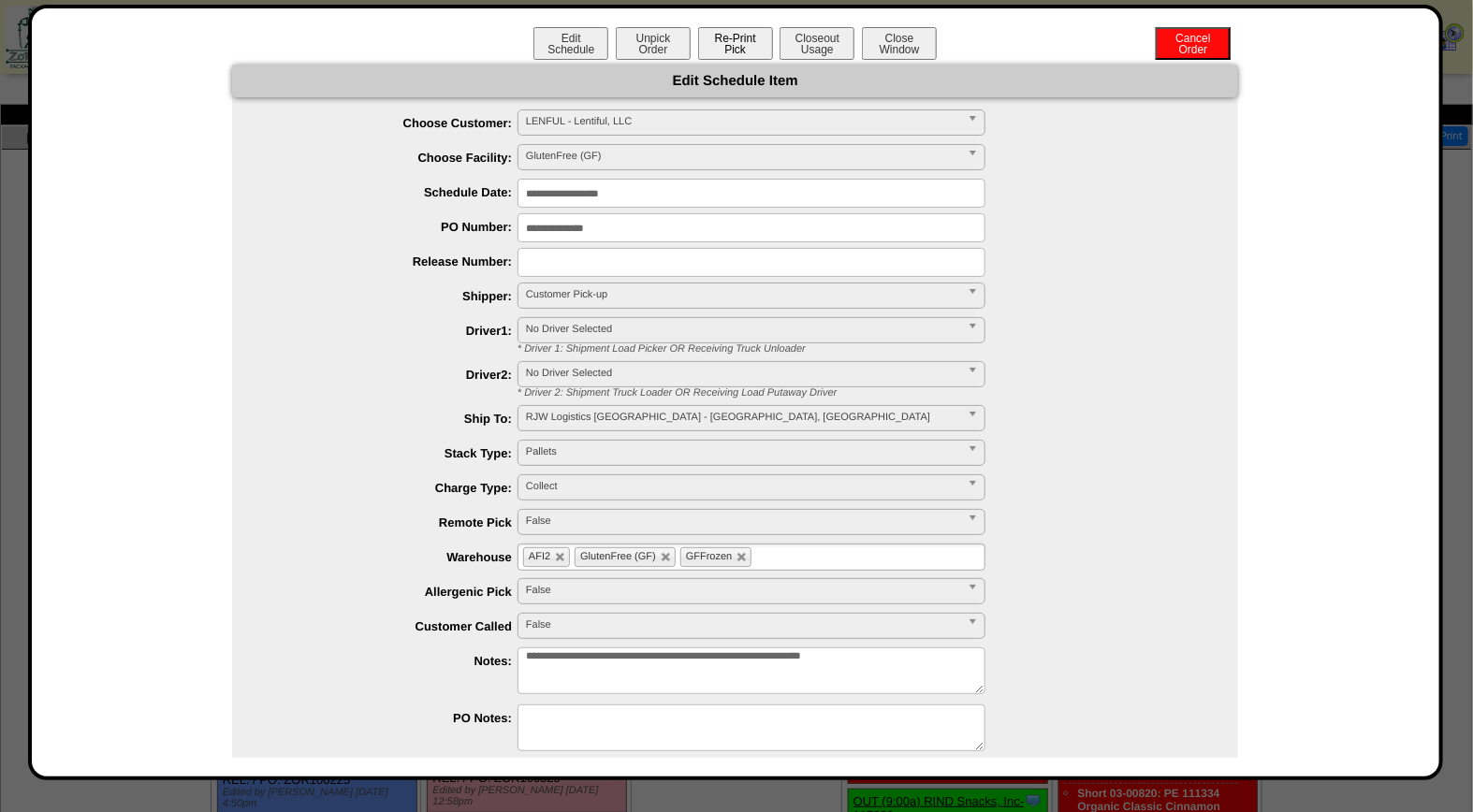
click at [734, 40] on button "Re-Print Pick" at bounding box center [736, 43] width 75 height 33
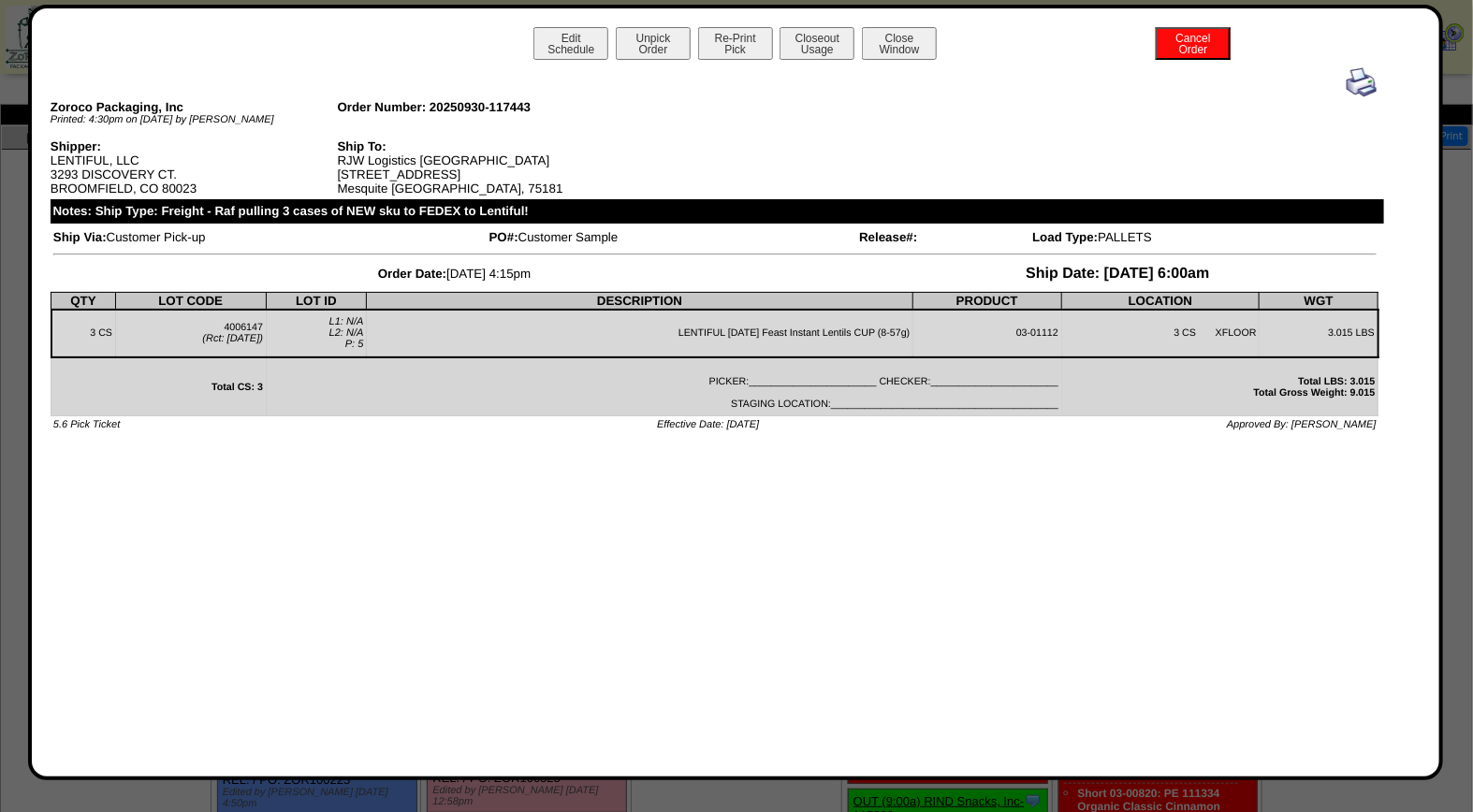
click at [1362, 77] on img at bounding box center [1362, 83] width 30 height 30
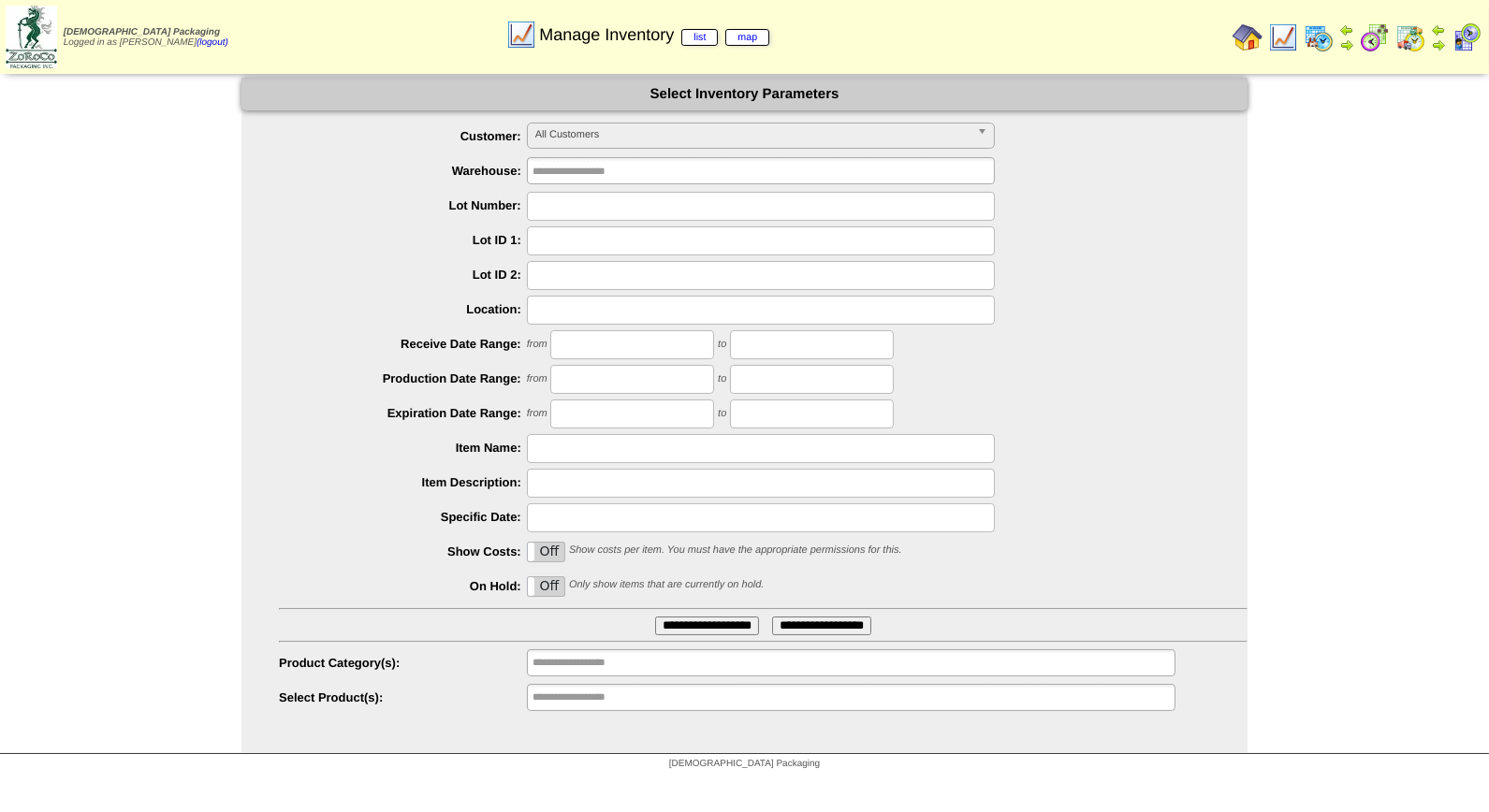
click at [621, 189] on ul "**********" at bounding box center [744, 417] width 1006 height 590
click at [616, 203] on input "text" at bounding box center [761, 206] width 468 height 29
type input "*******"
click at [655, 616] on input "**********" at bounding box center [707, 626] width 104 height 19
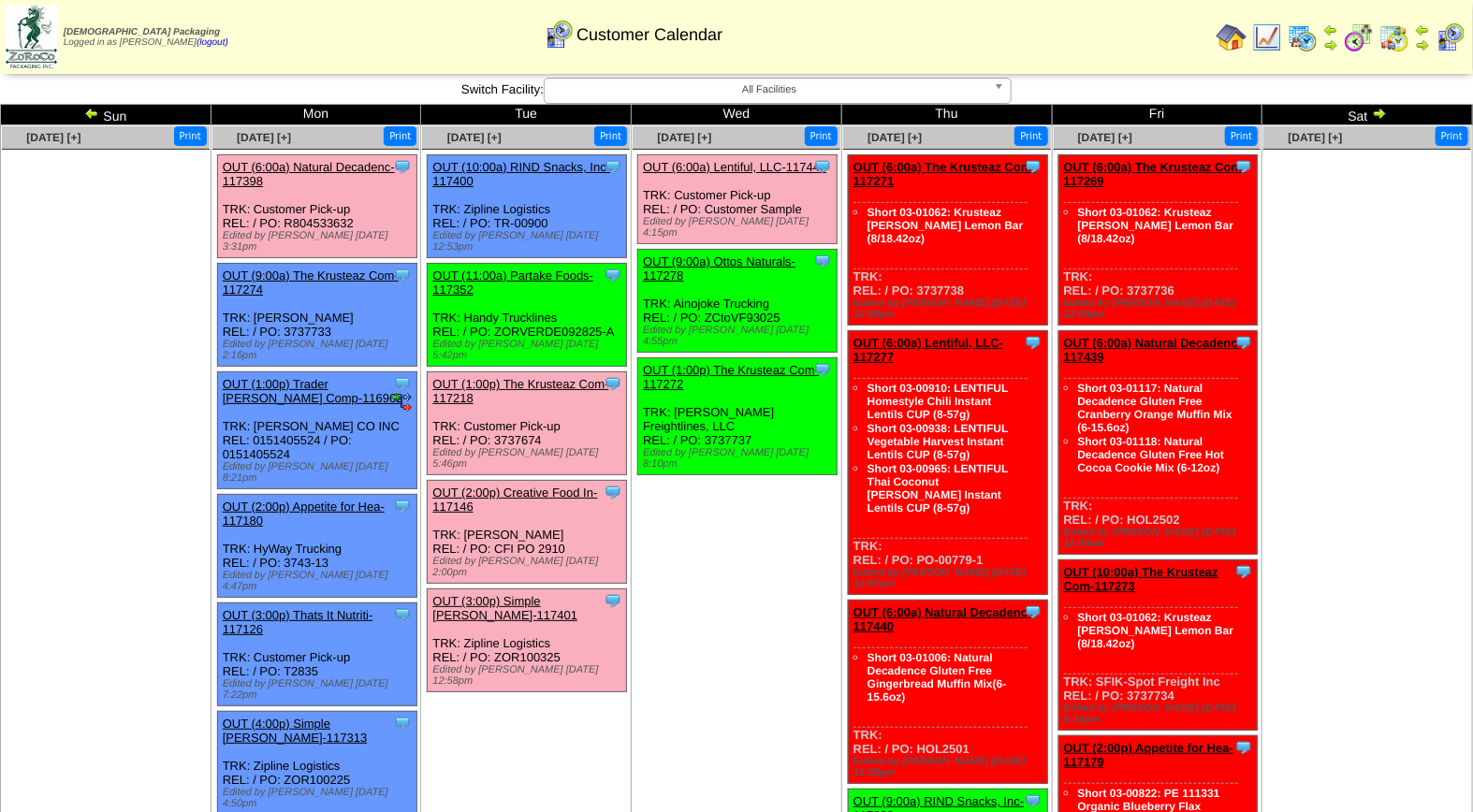
drag, startPoint x: 691, startPoint y: 466, endPoint x: 676, endPoint y: 670, distance: 204.6
click at [744, 167] on link "OUT (6:00a) Lentiful, LLC-117443" at bounding box center [734, 167] width 184 height 14
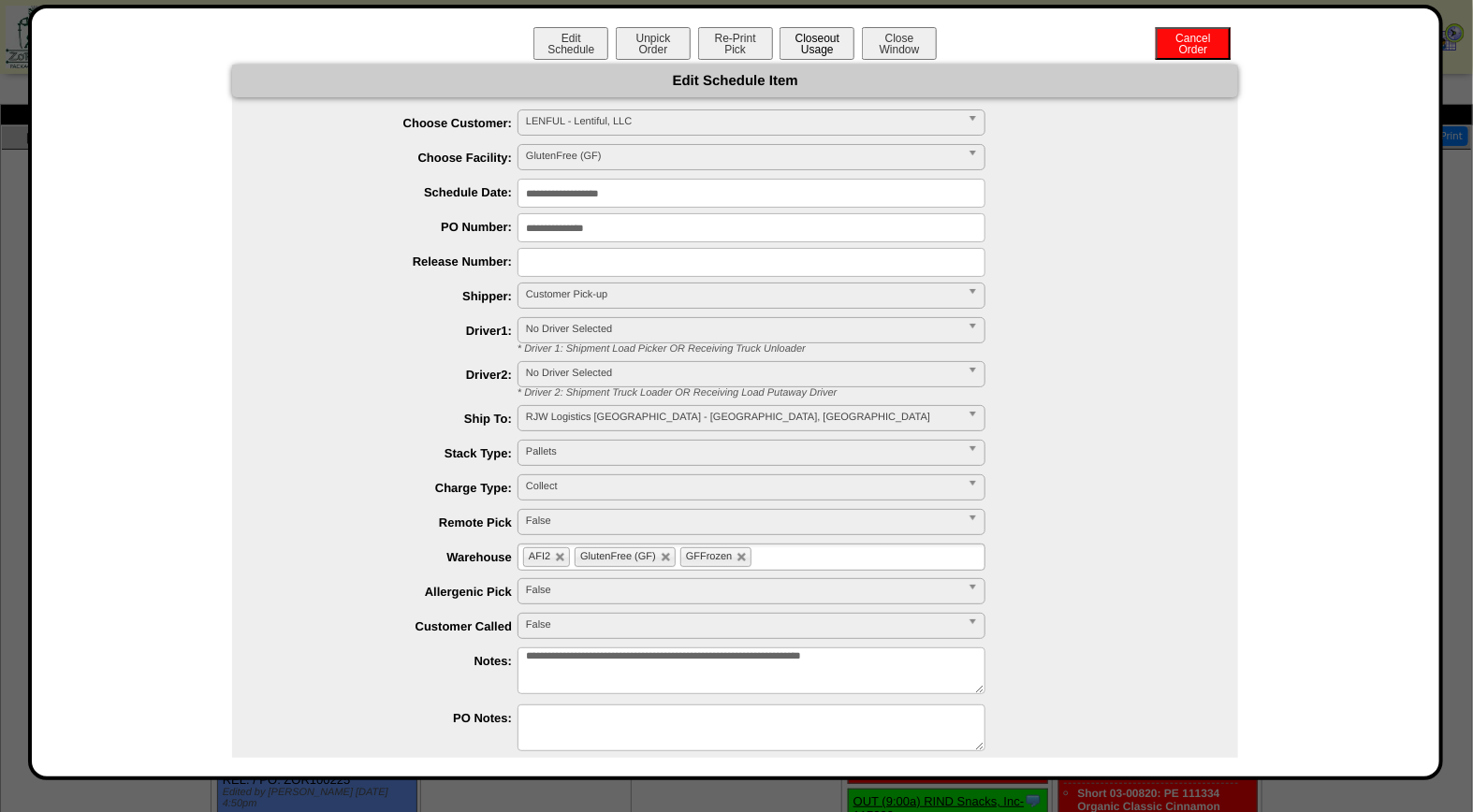
click at [812, 40] on button "Closeout Usage" at bounding box center [817, 43] width 75 height 33
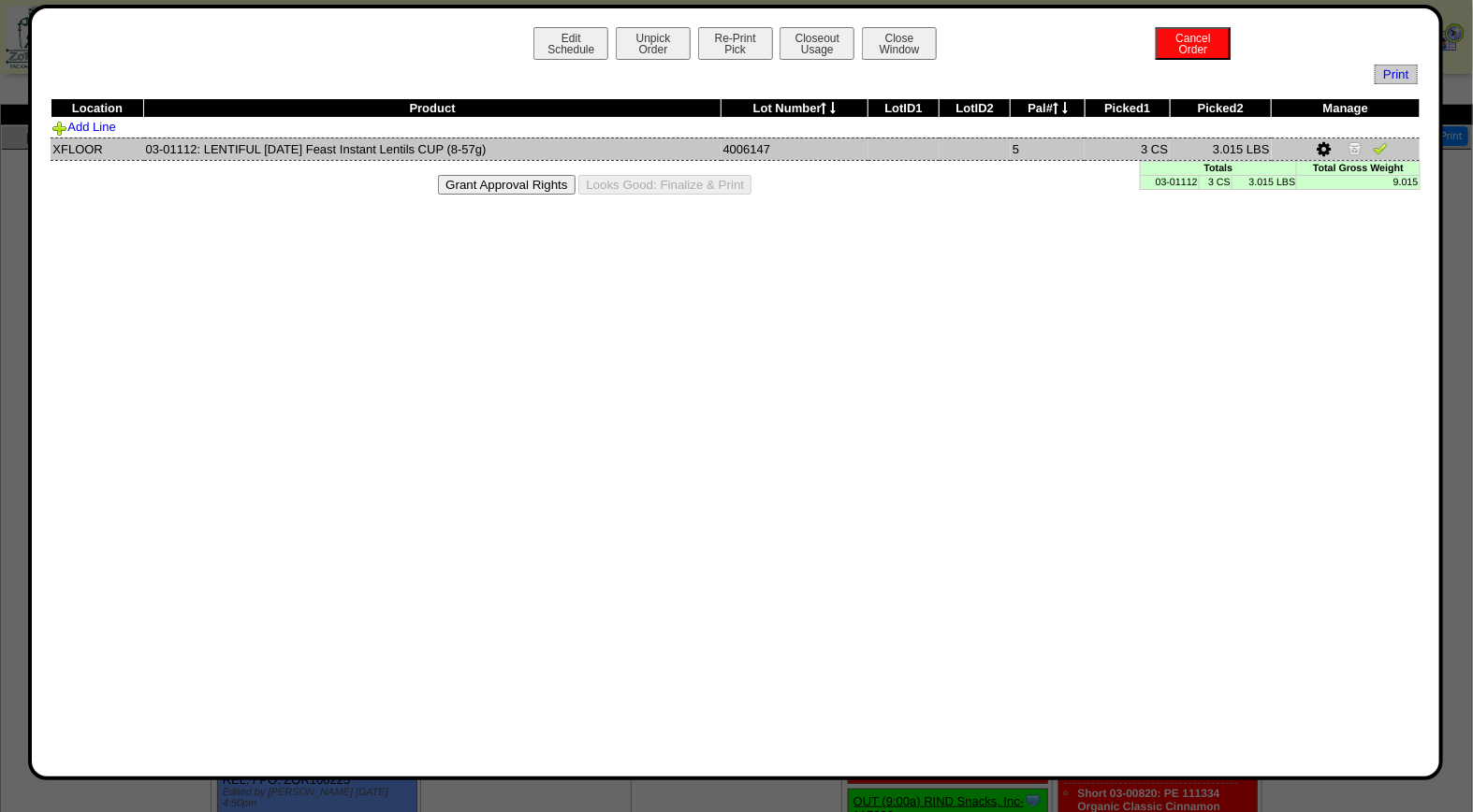
click at [1380, 148] on img at bounding box center [1380, 148] width 15 height 15
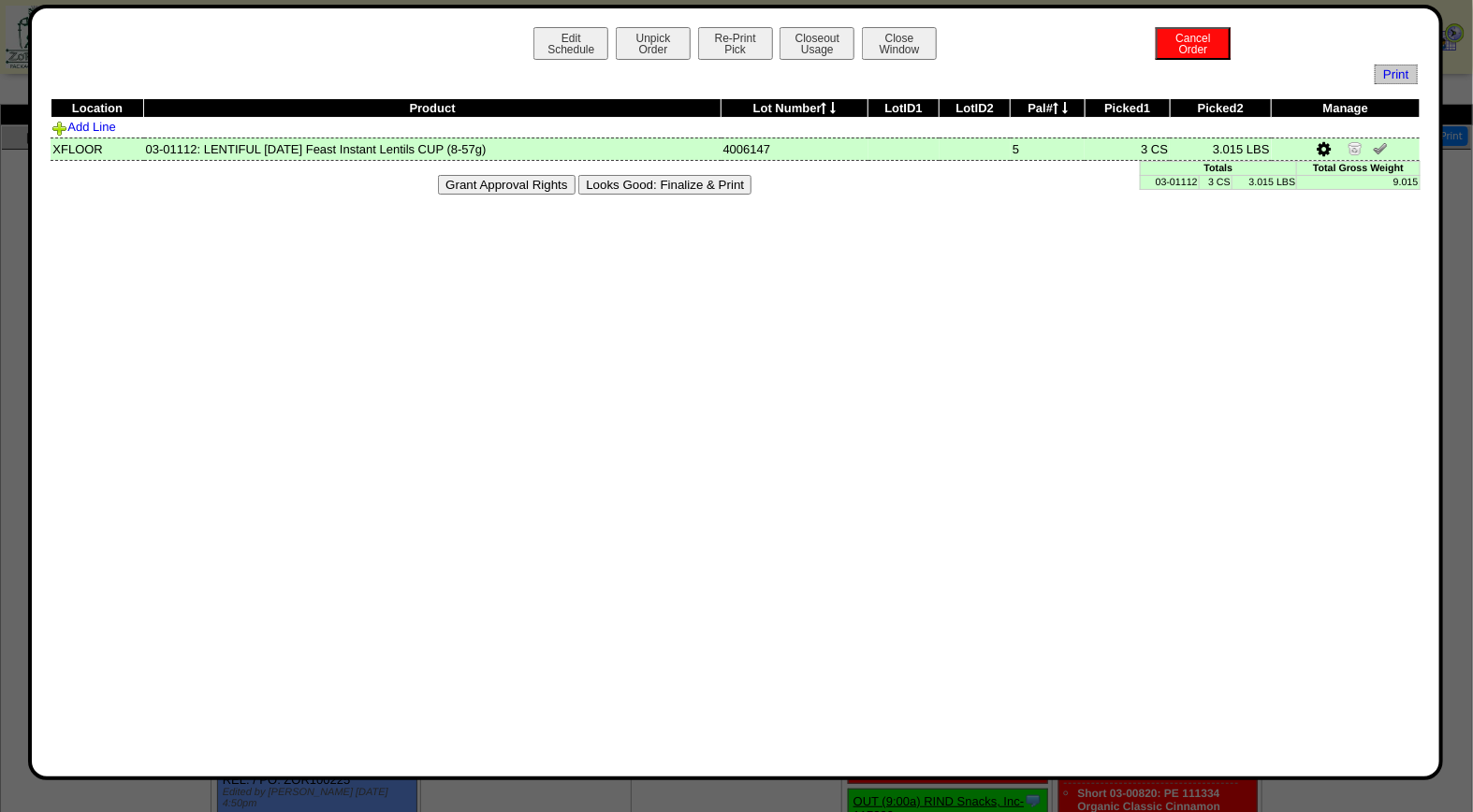
click at [685, 183] on button "Looks Good: Finalize & Print" at bounding box center [664, 184] width 173 height 20
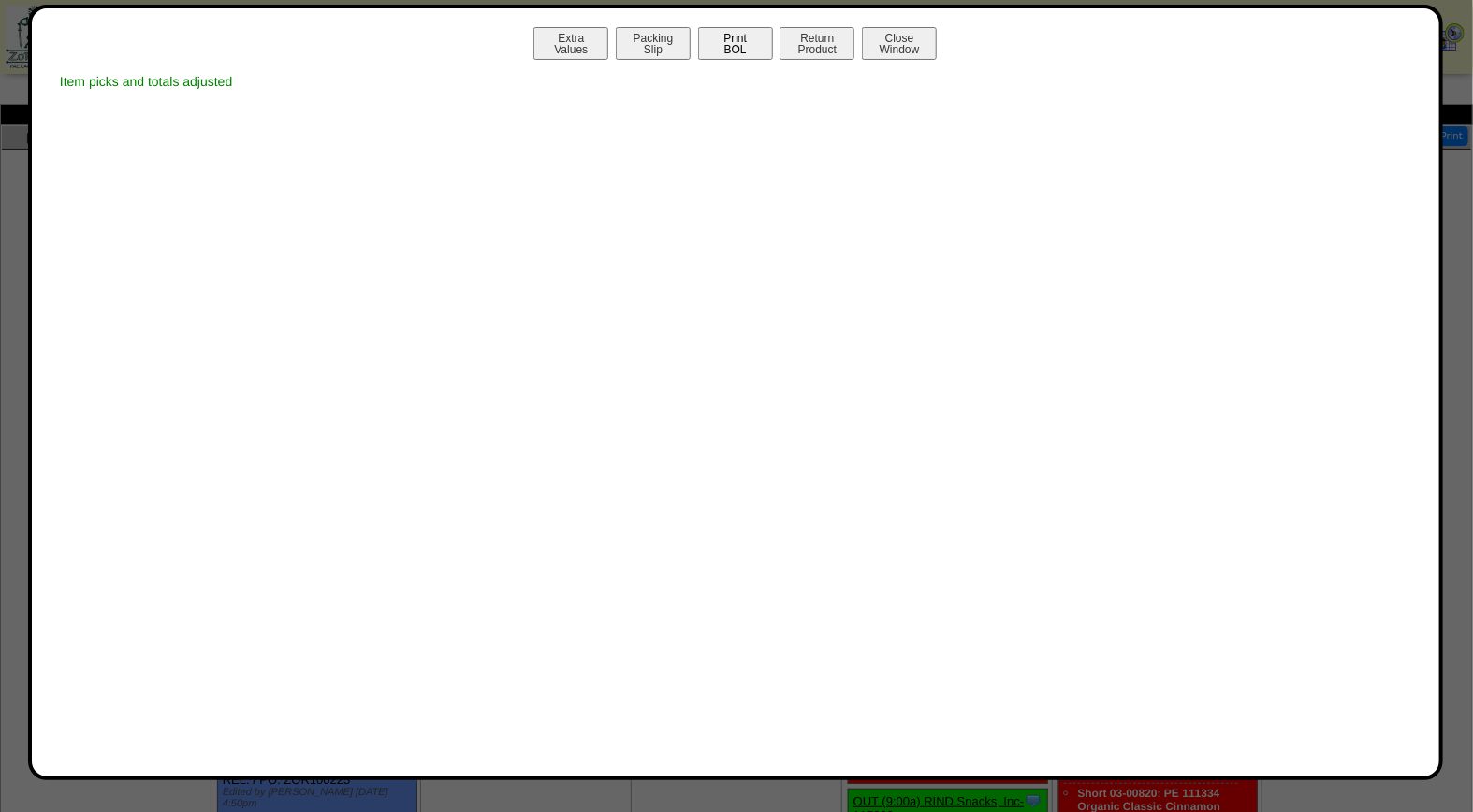
click at [739, 40] on button "Print BOL" at bounding box center [736, 43] width 75 height 33
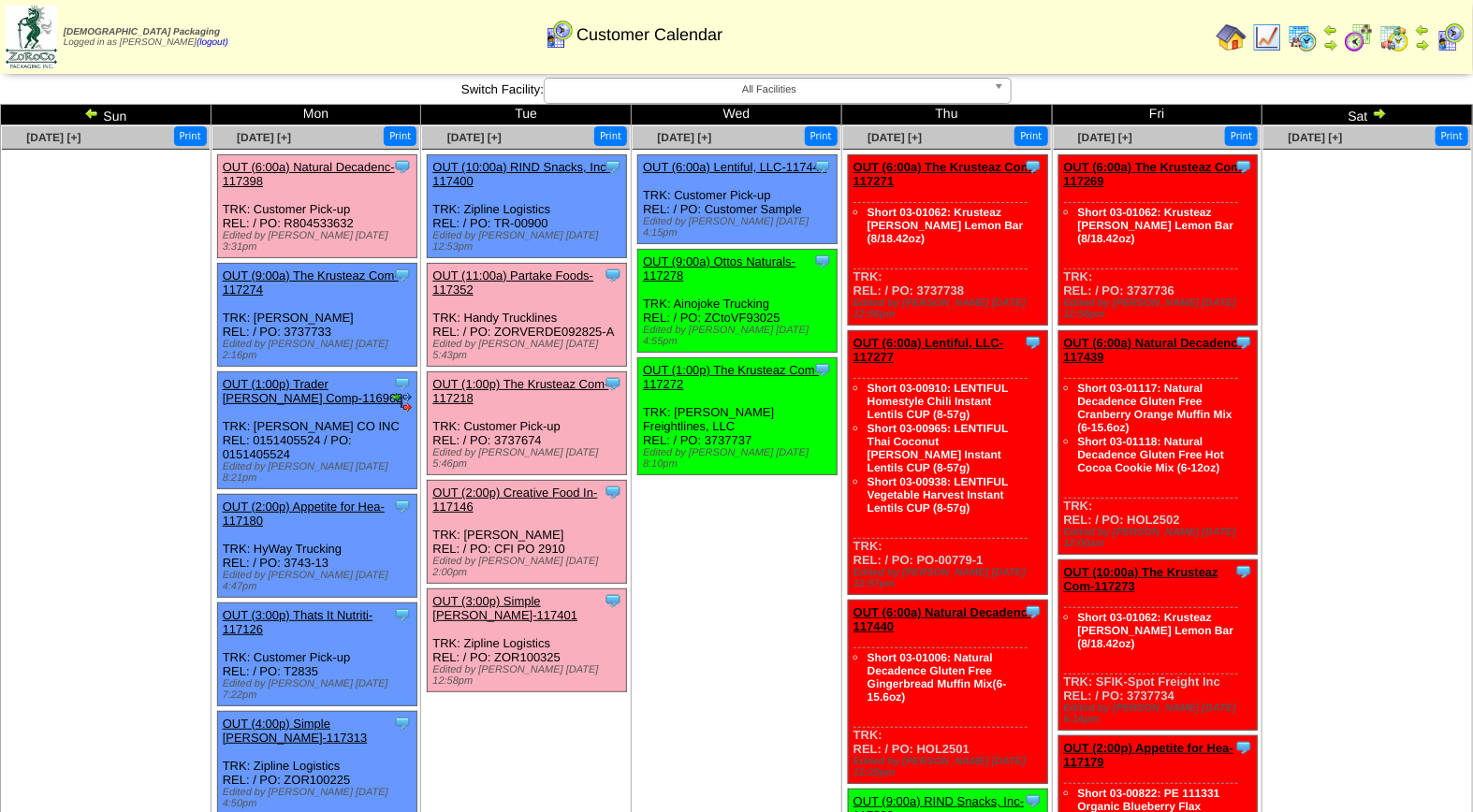
click at [528, 268] on link "OUT (11:00a) Partake Foods-117352" at bounding box center [512, 282] width 161 height 28
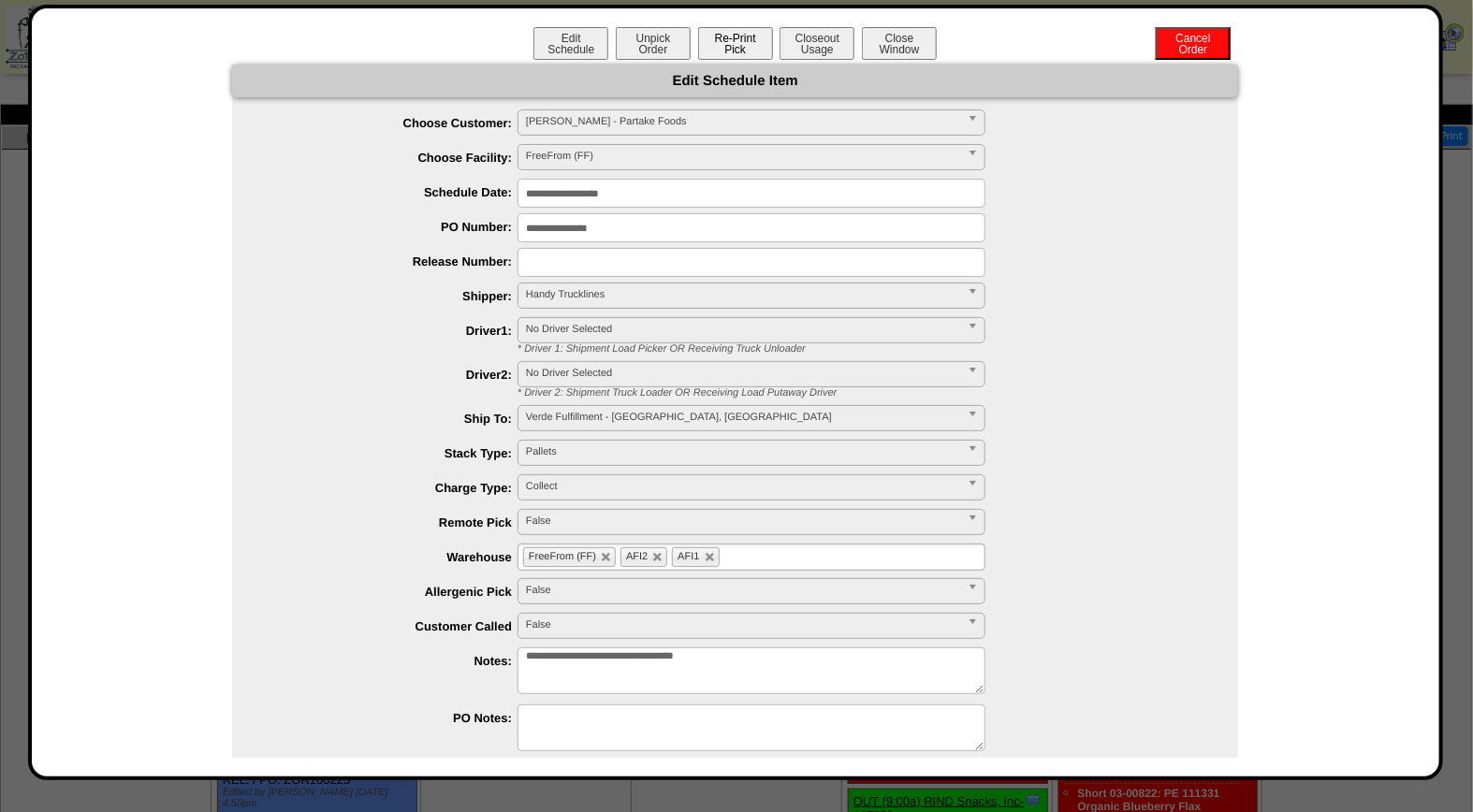
click at [741, 47] on button "Re-Print Pick" at bounding box center [736, 43] width 75 height 33
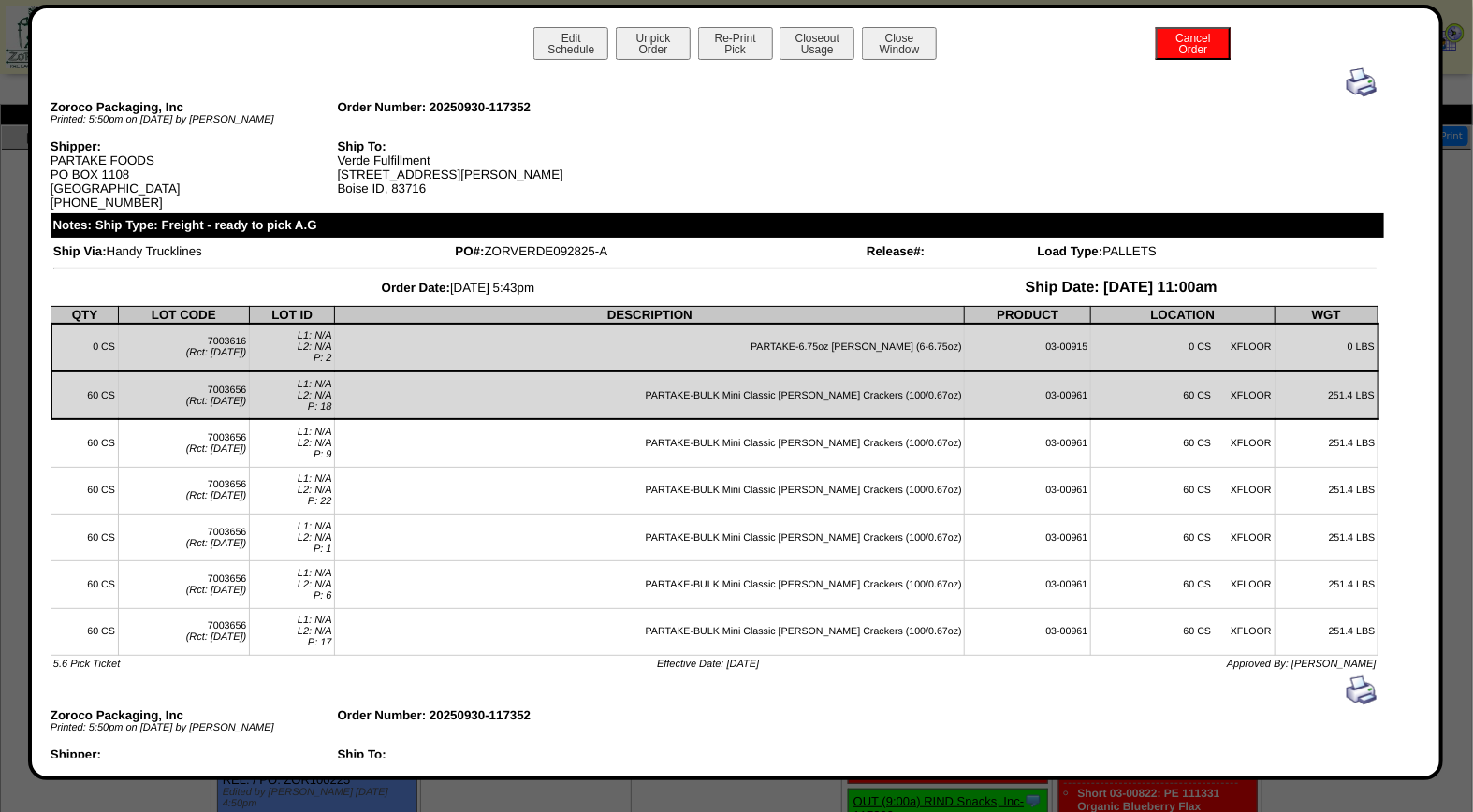
click at [1347, 86] on img at bounding box center [1362, 83] width 30 height 30
